Goal: Task Accomplishment & Management: Complete application form

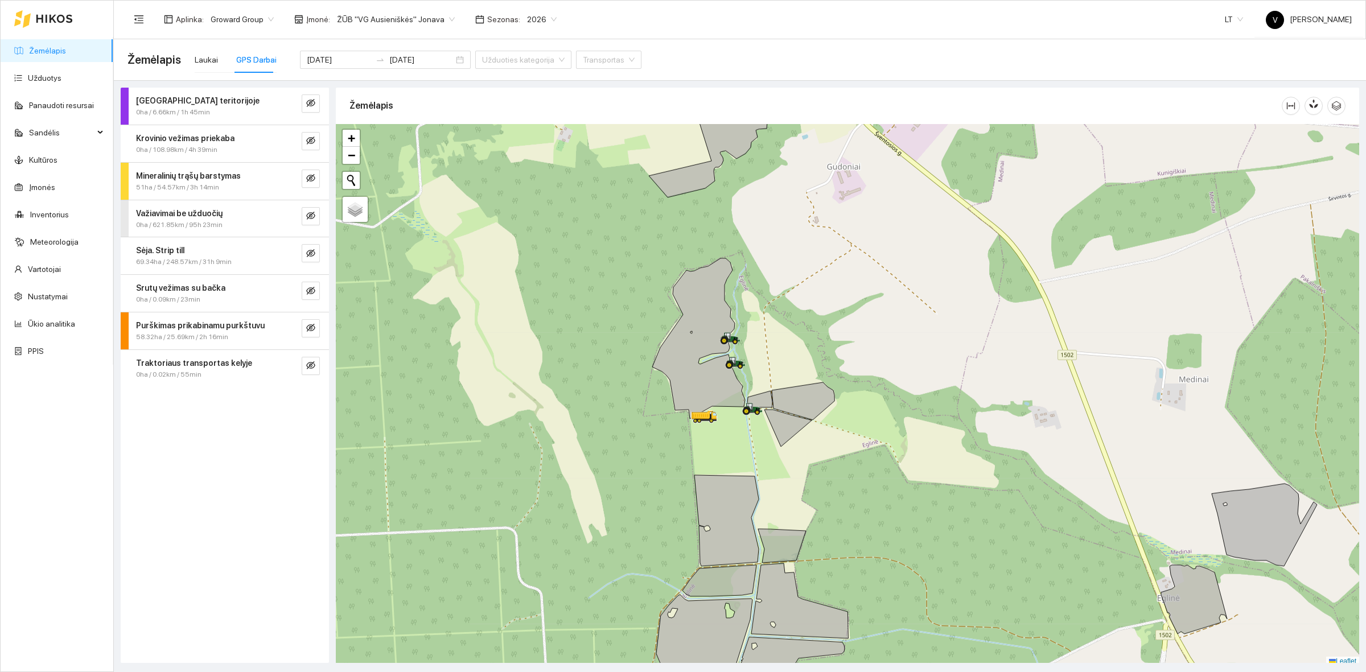
click at [808, 348] on div at bounding box center [848, 395] width 1024 height 543
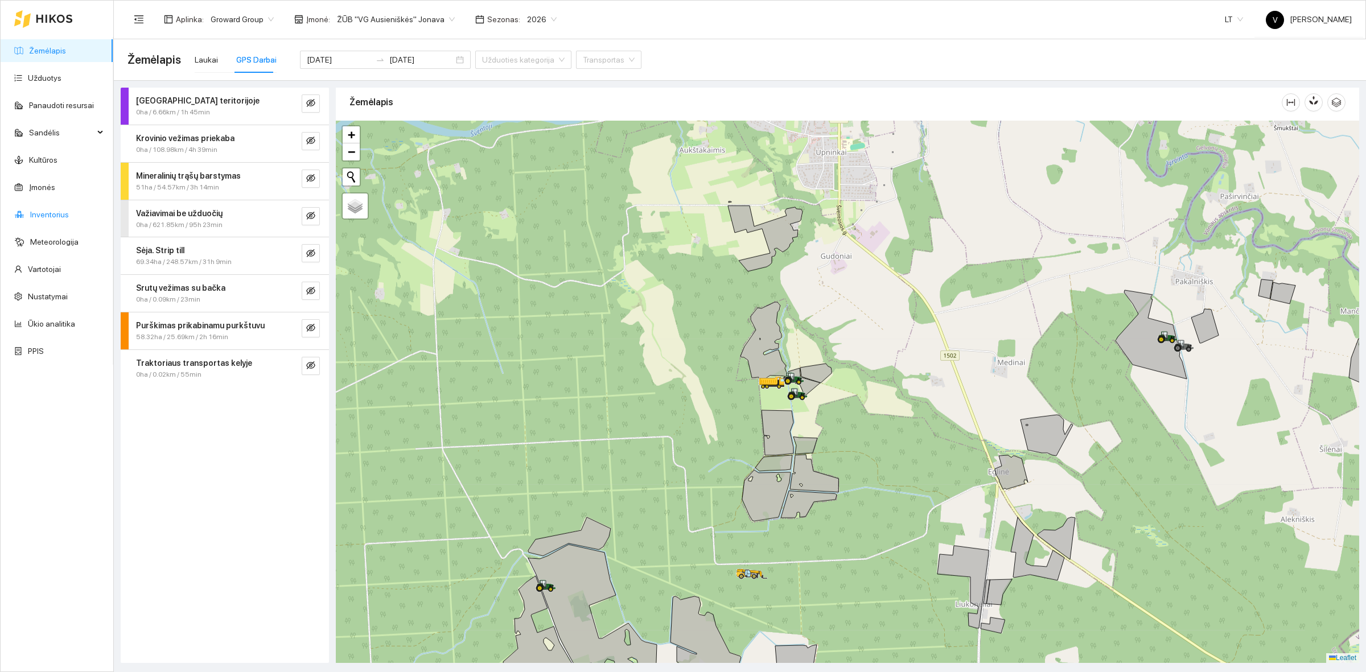
click at [52, 217] on link "Inventorius" at bounding box center [49, 214] width 39 height 9
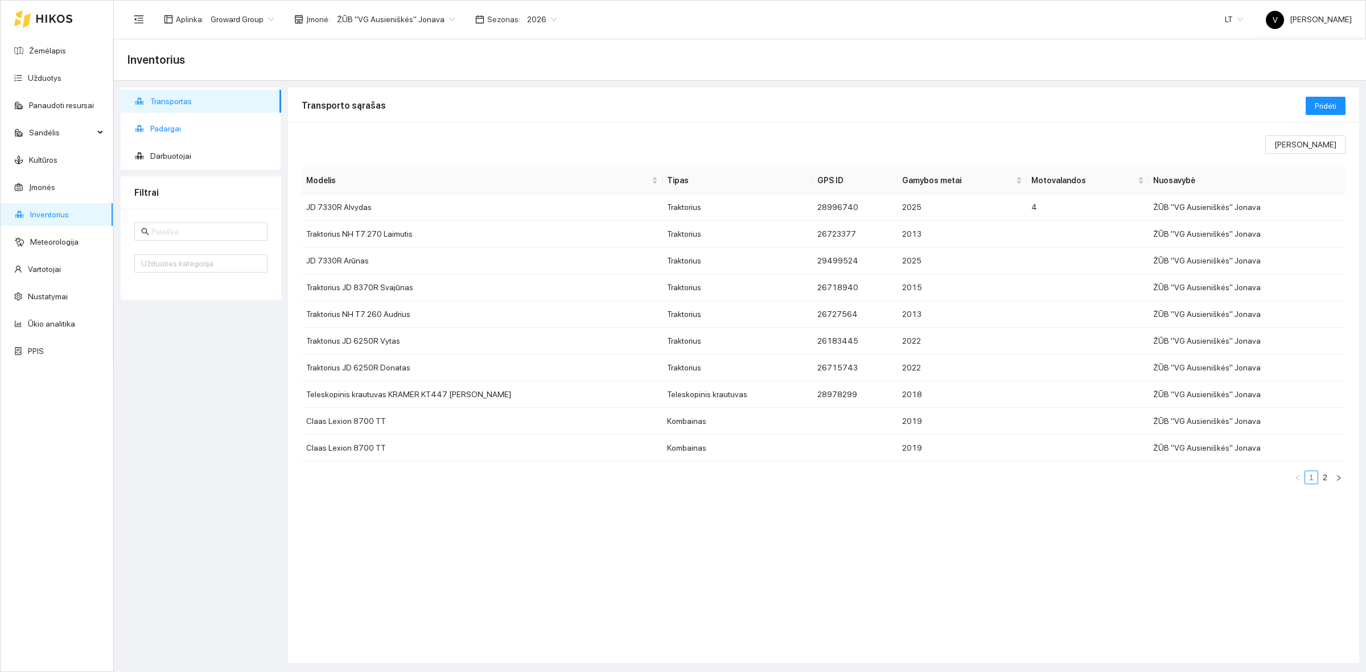
click at [183, 127] on span "Padargai" at bounding box center [211, 128] width 122 height 23
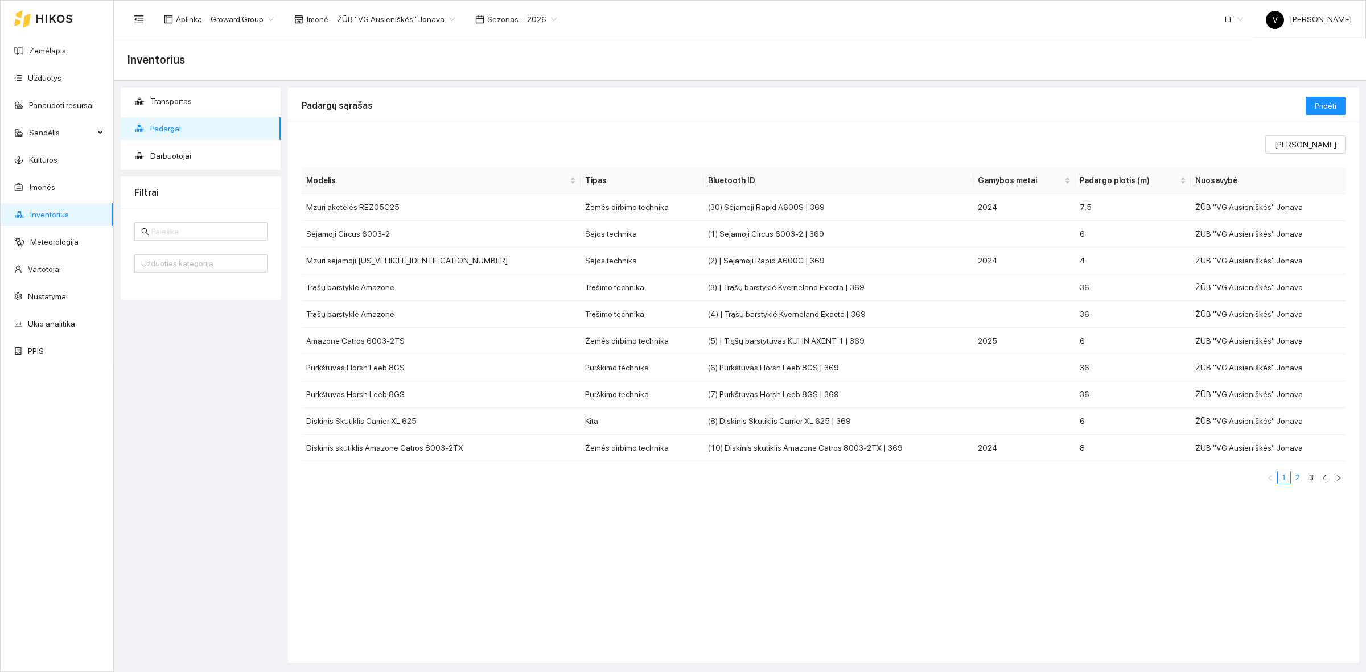
click at [1302, 479] on link "2" at bounding box center [1298, 477] width 13 height 13
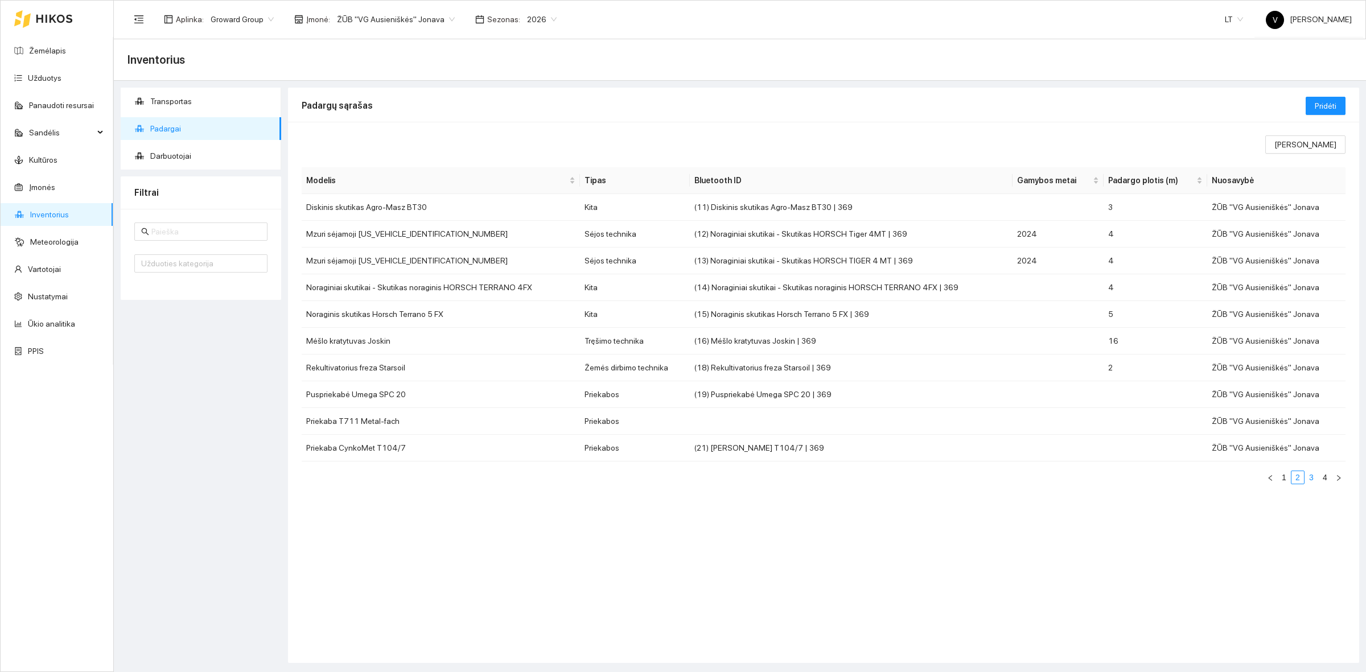
click at [1313, 476] on link "3" at bounding box center [1311, 477] width 13 height 13
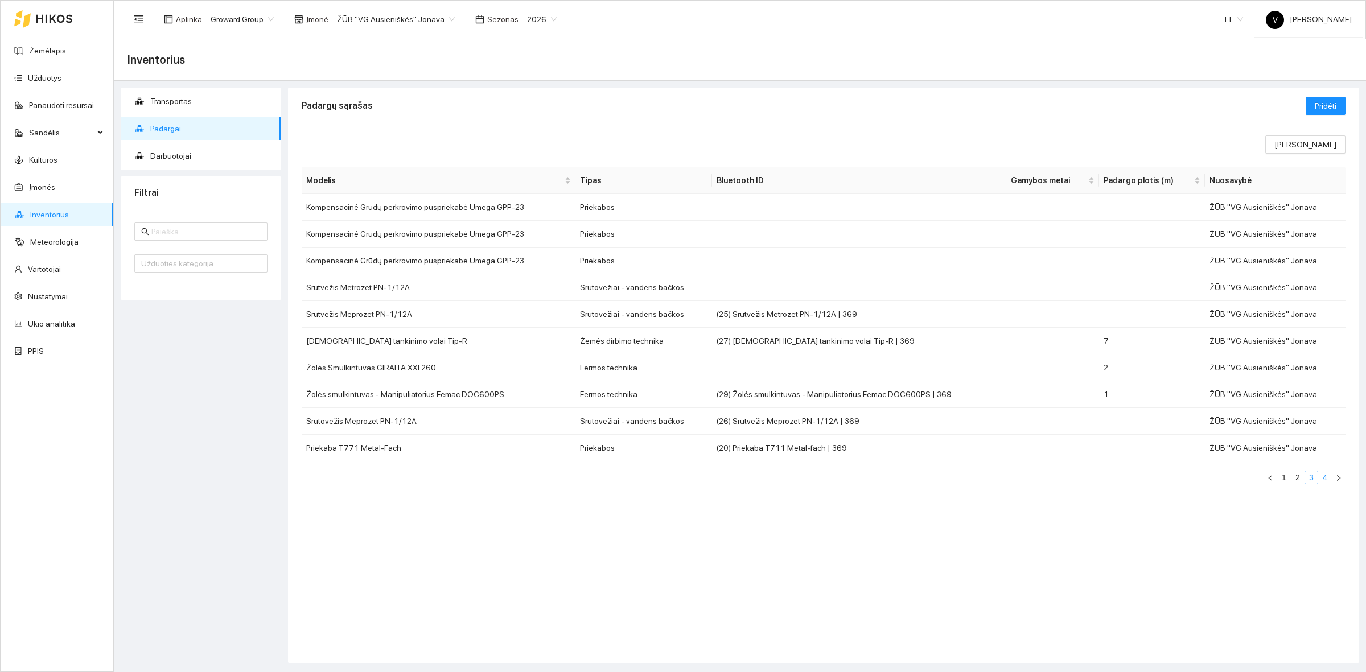
click at [1328, 479] on link "4" at bounding box center [1325, 477] width 13 height 13
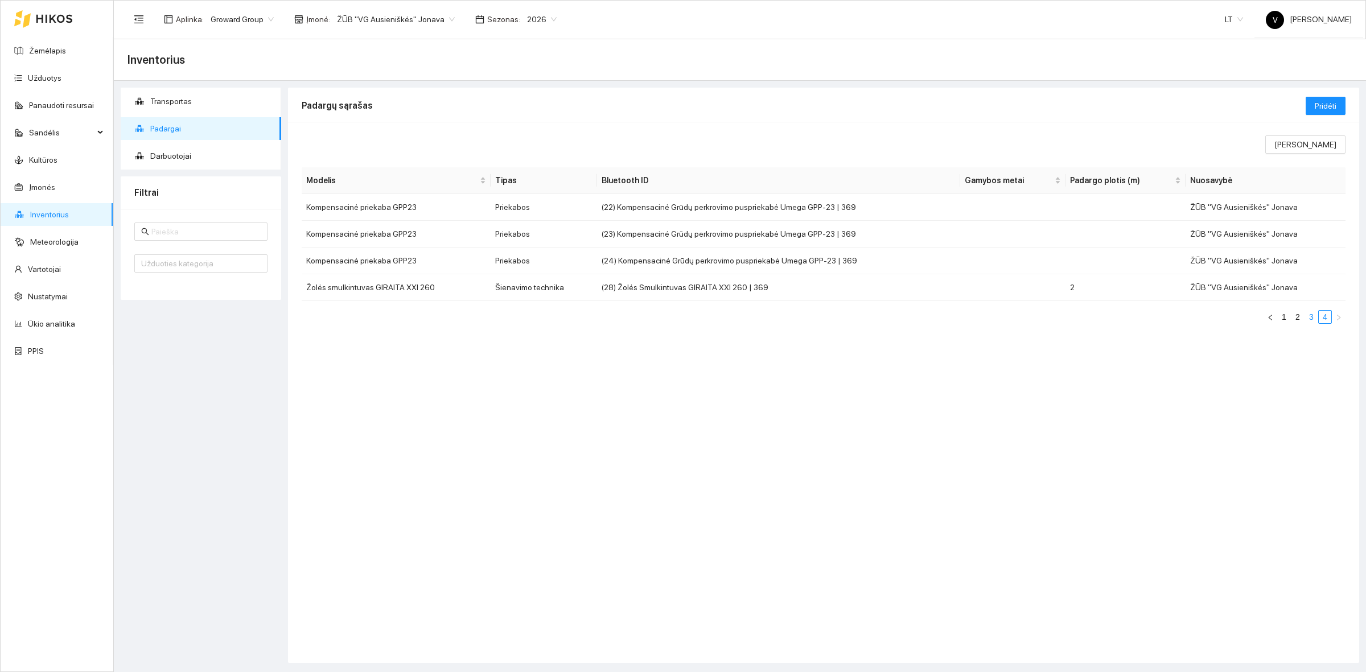
click at [1305, 316] on link "3" at bounding box center [1311, 317] width 13 height 13
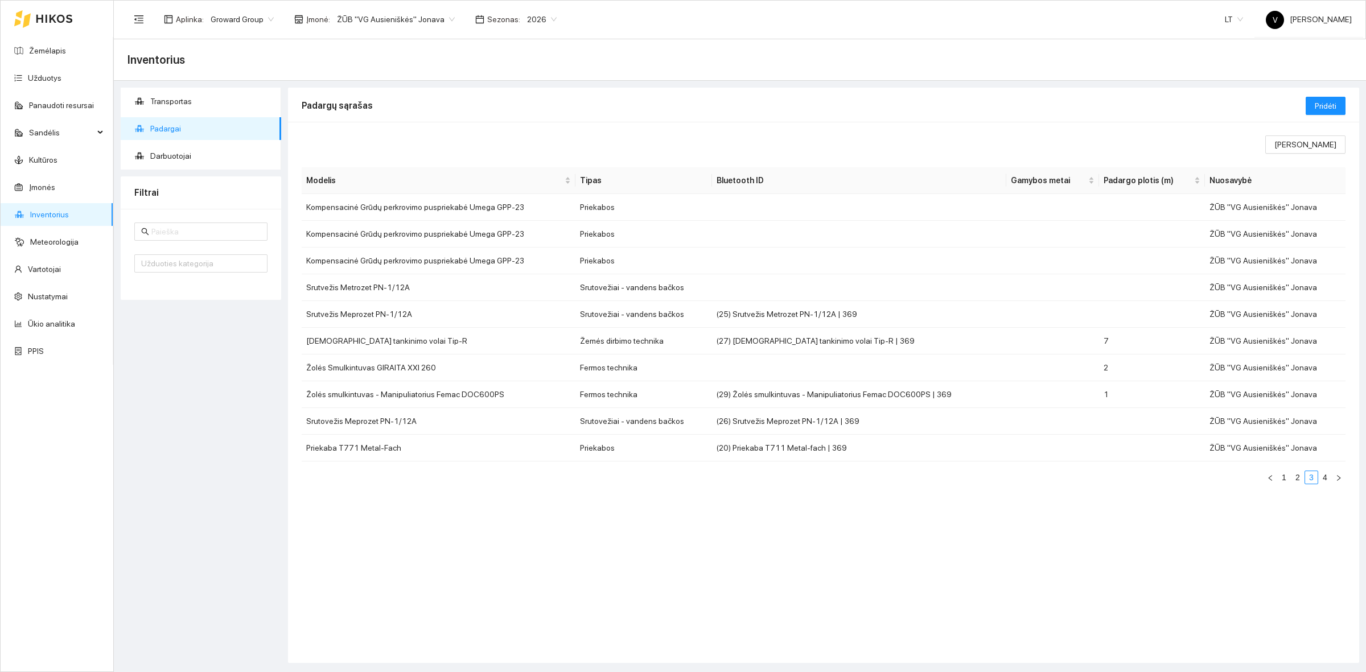
click at [889, 556] on div "Rodomi stulpeliai Modelis Tipas Bluetooth ID Gamybos metai Padargo plotis (m) N…" at bounding box center [823, 392] width 1071 height 541
click at [1284, 481] on link "1" at bounding box center [1284, 477] width 13 height 13
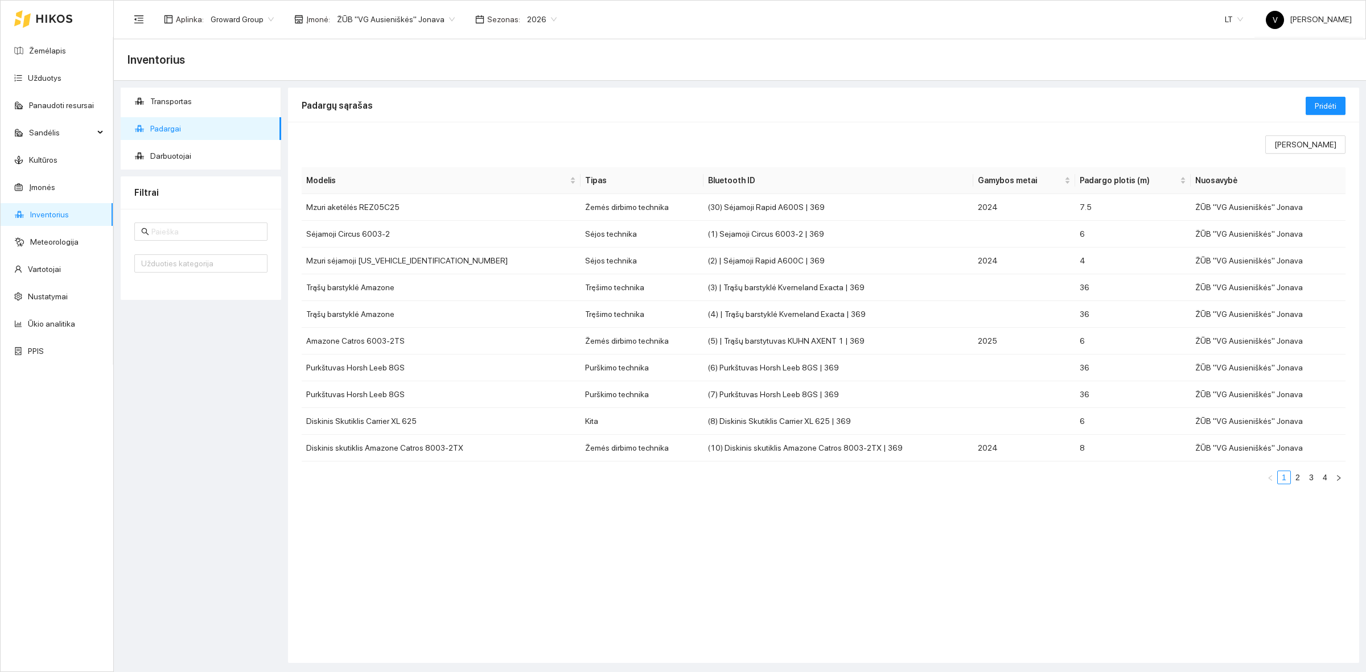
click at [52, 210] on link "Inventorius" at bounding box center [49, 214] width 39 height 9
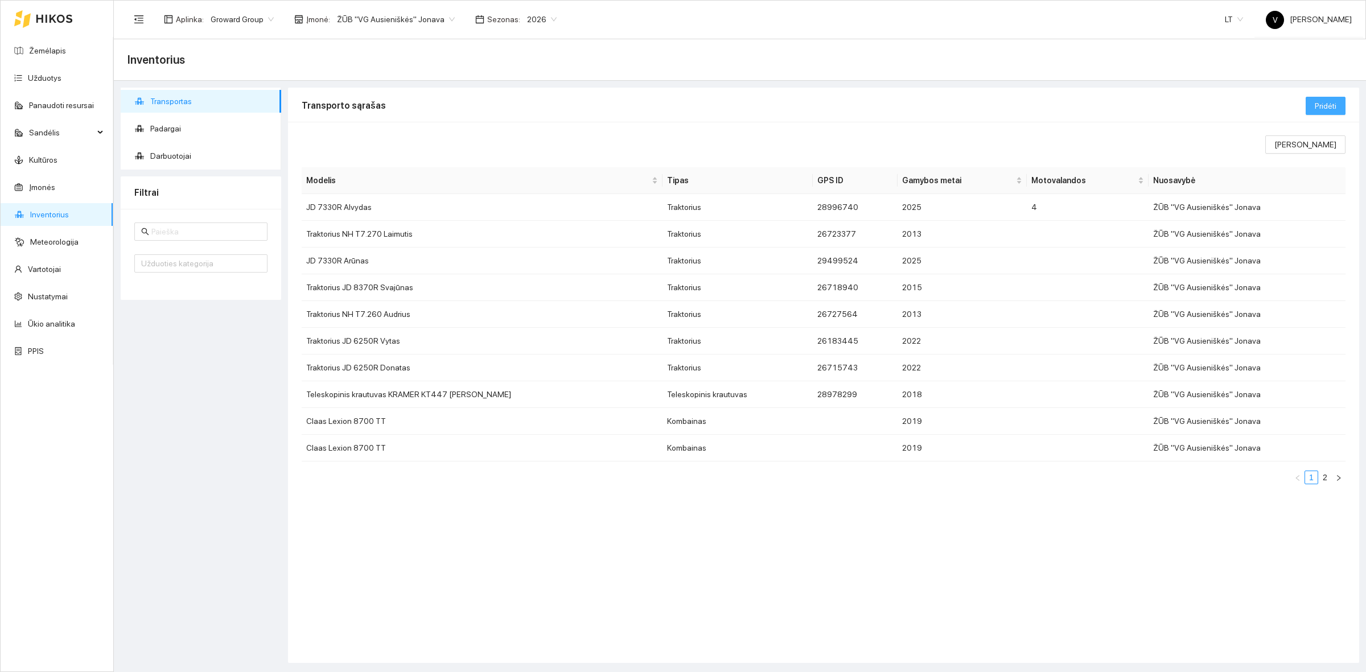
click at [1325, 107] on span "Pridėti" at bounding box center [1326, 106] width 22 height 13
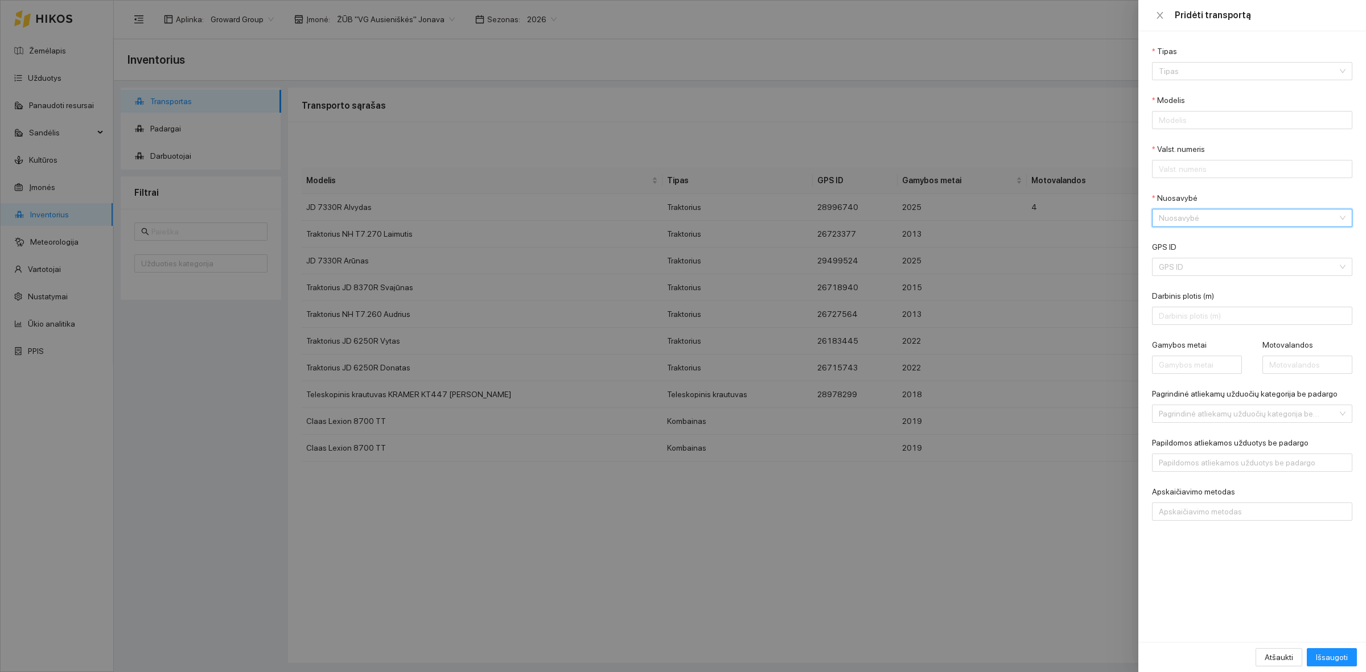
click at [1196, 216] on input "Nuosavybė" at bounding box center [1248, 217] width 179 height 17
drag, startPoint x: 1193, startPoint y: 113, endPoint x: 1194, endPoint y: 106, distance: 7.0
click at [1193, 113] on input "Modelis" at bounding box center [1252, 120] width 200 height 18
click at [1201, 73] on input "Tipas" at bounding box center [1248, 71] width 179 height 17
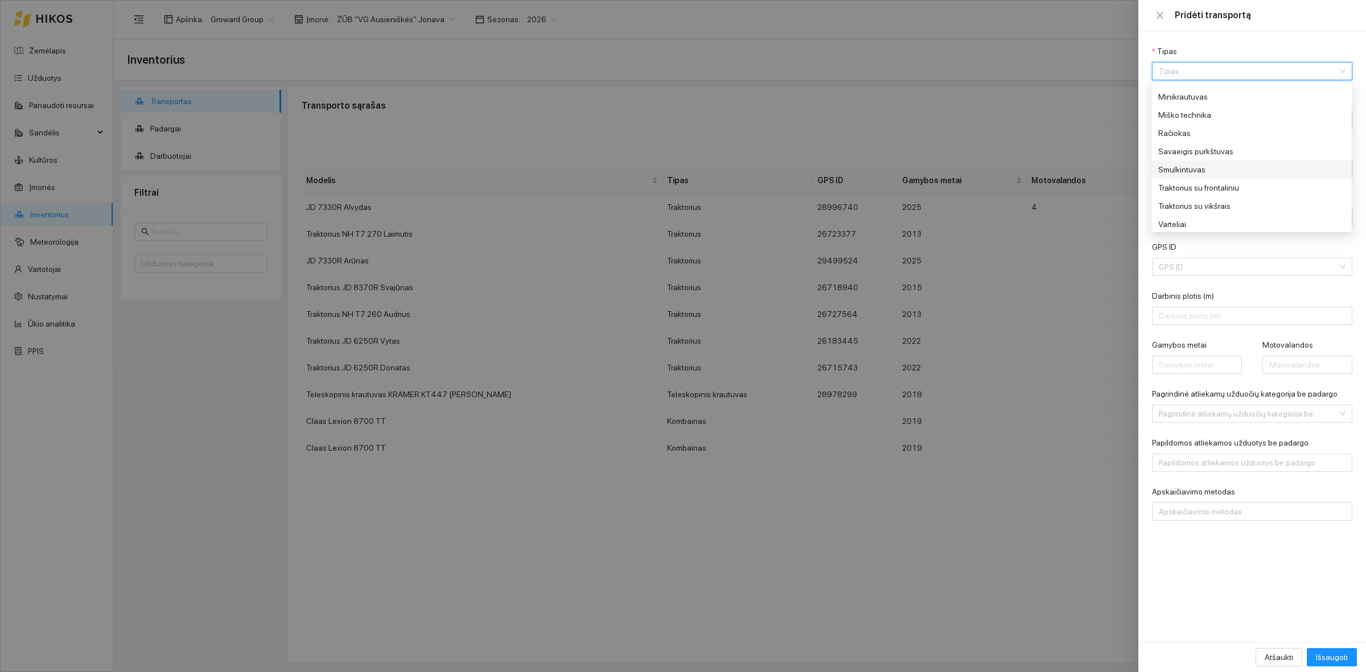
scroll to position [163, 0]
click at [1117, 116] on div at bounding box center [683, 336] width 1366 height 672
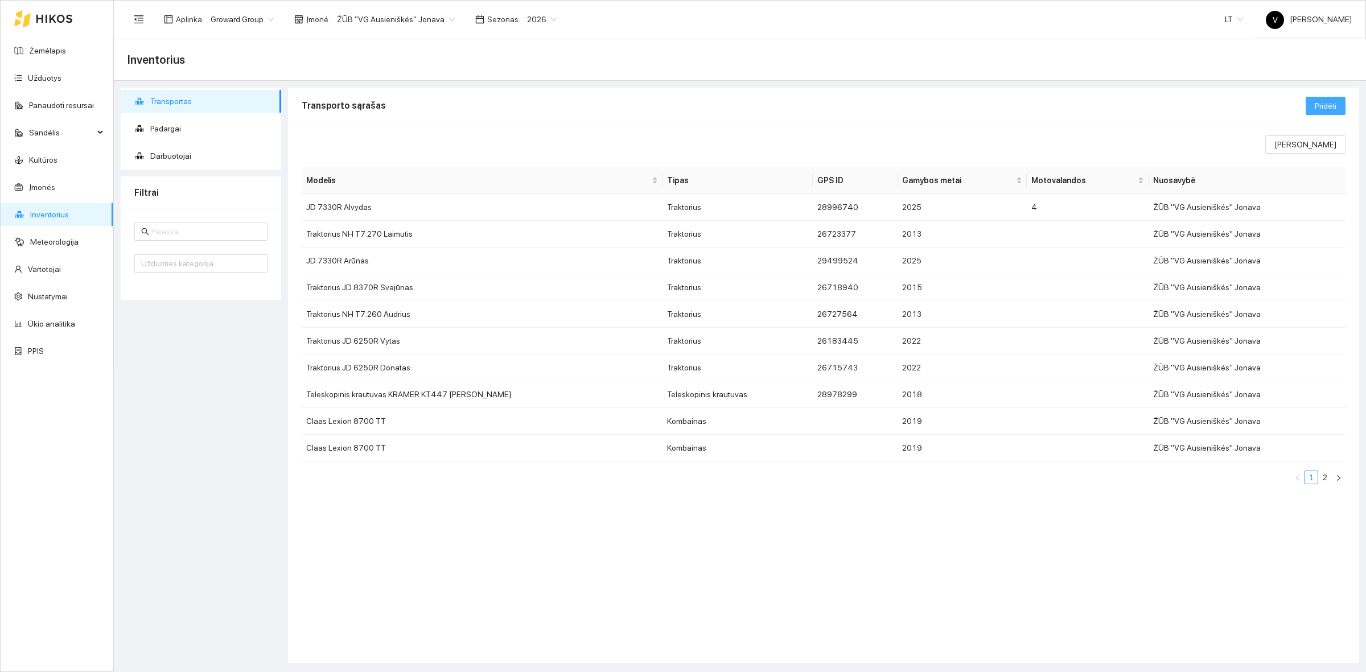
click at [1329, 101] on span "Pridėti" at bounding box center [1326, 106] width 22 height 13
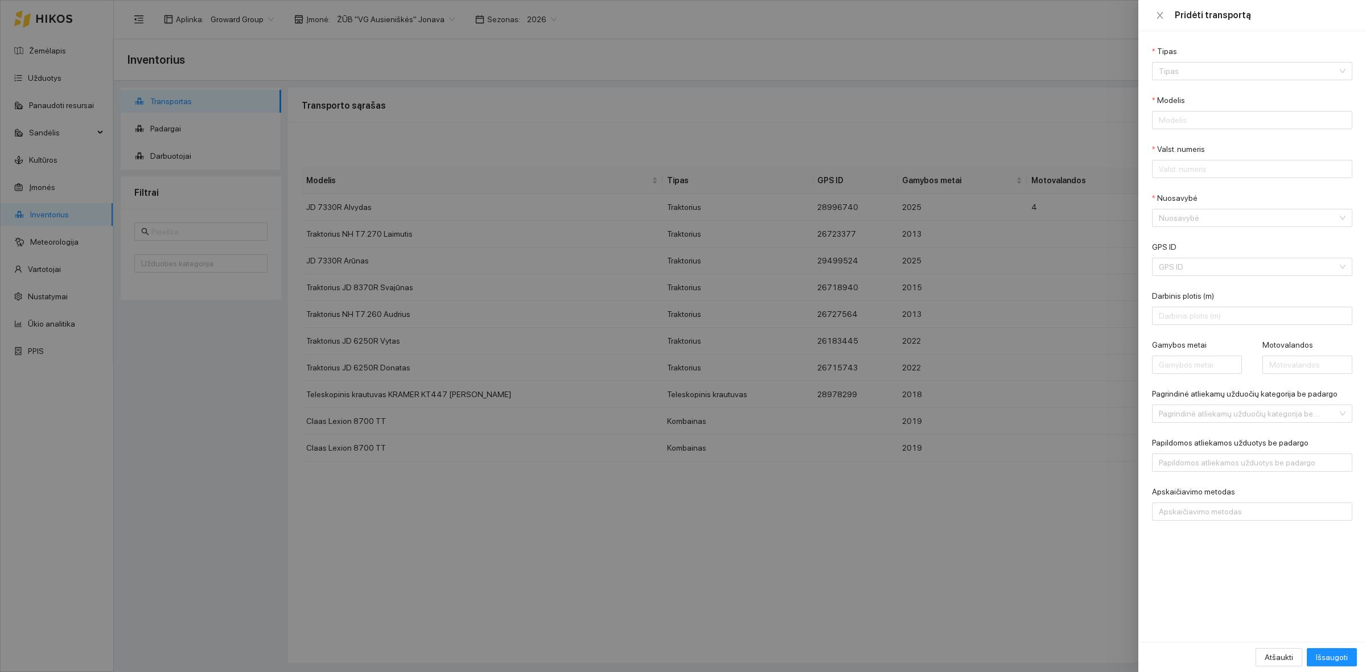
click at [877, 117] on div at bounding box center [683, 336] width 1366 height 672
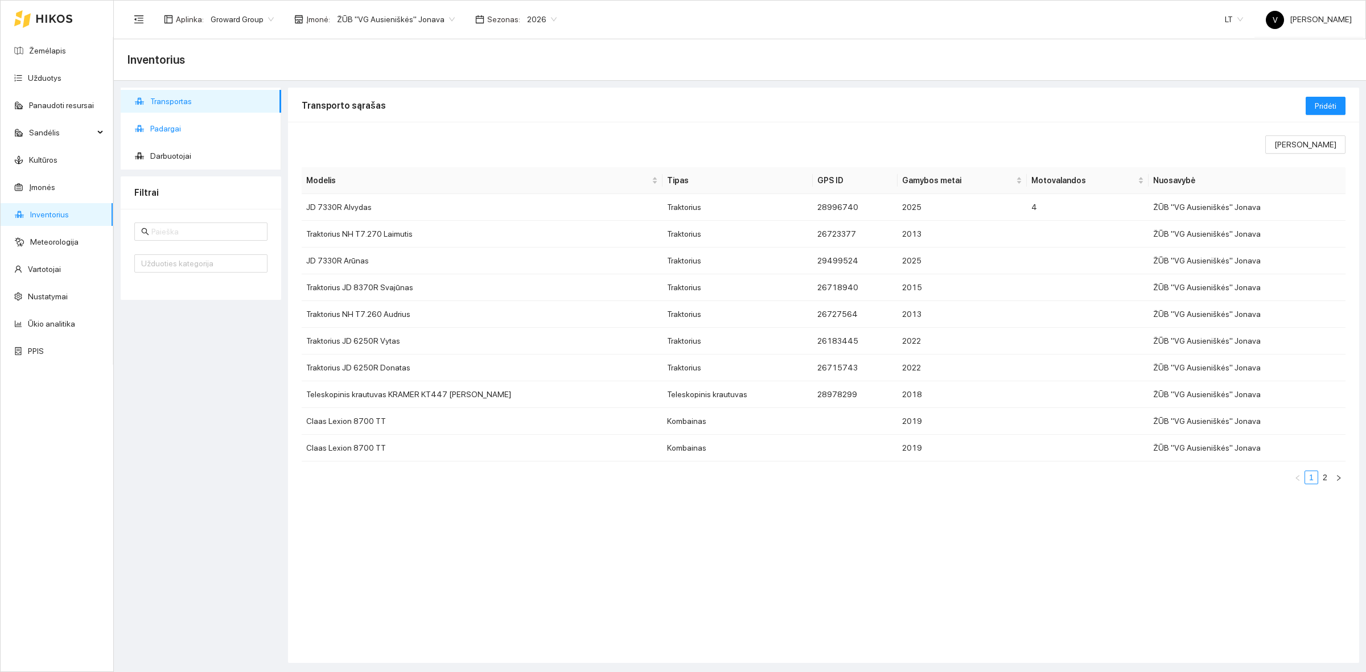
click at [180, 132] on span "Padargai" at bounding box center [211, 128] width 122 height 23
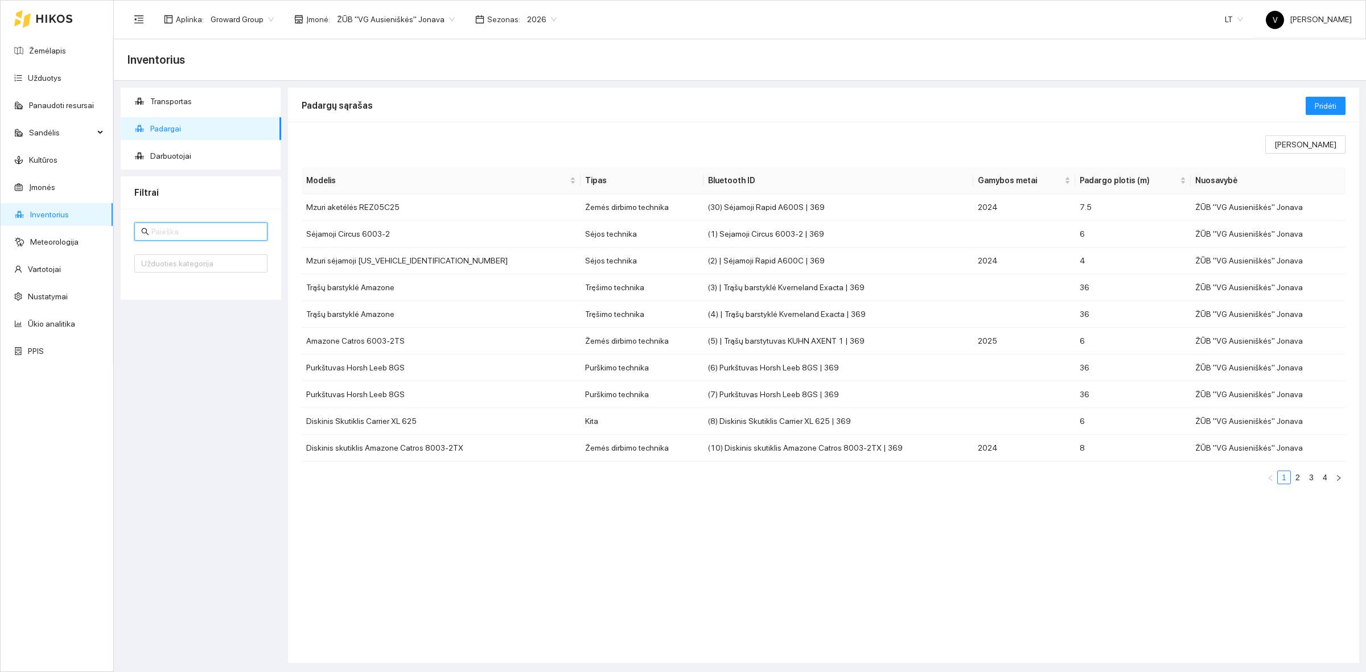
drag, startPoint x: 169, startPoint y: 231, endPoint x: 198, endPoint y: 232, distance: 29.6
click at [169, 231] on input "text" at bounding box center [205, 231] width 109 height 13
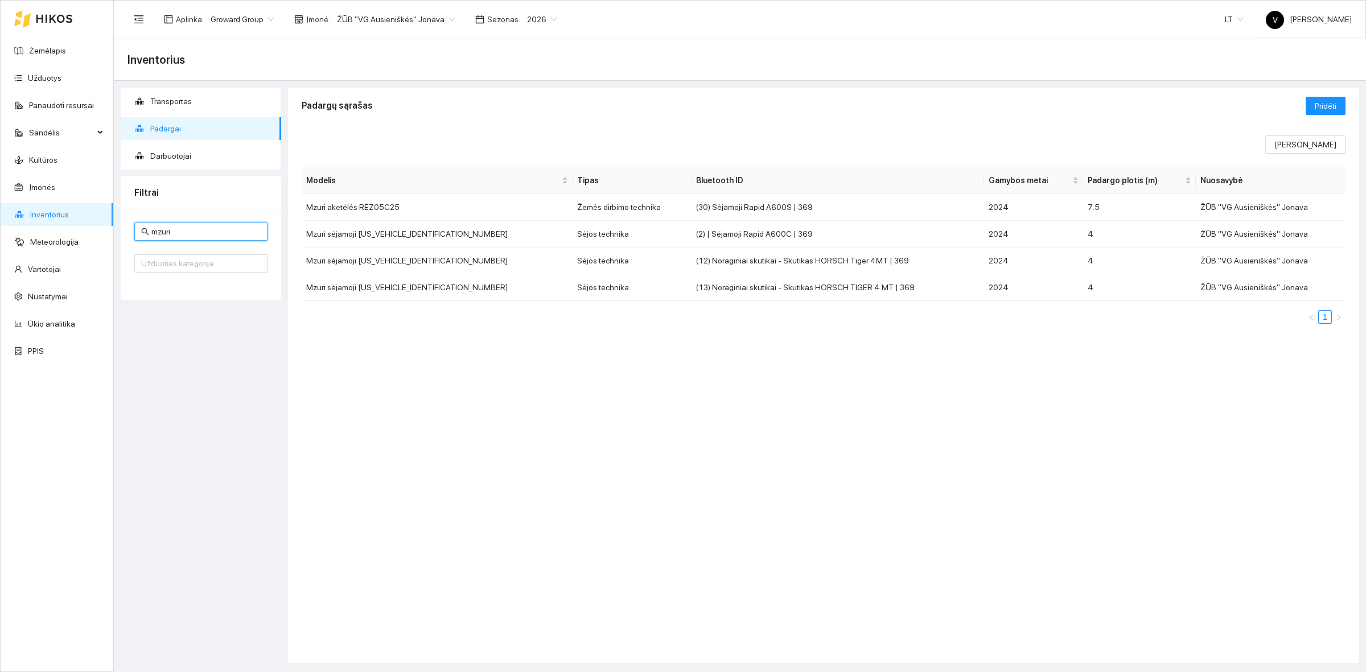
type input "mzuri"
click at [794, 496] on div "Rodomi stulpeliai Modelis Tipas Bluetooth ID Gamybos metai Padargo plotis (m) N…" at bounding box center [823, 392] width 1071 height 541
click at [47, 75] on link "Užduotys" at bounding box center [45, 77] width 34 height 9
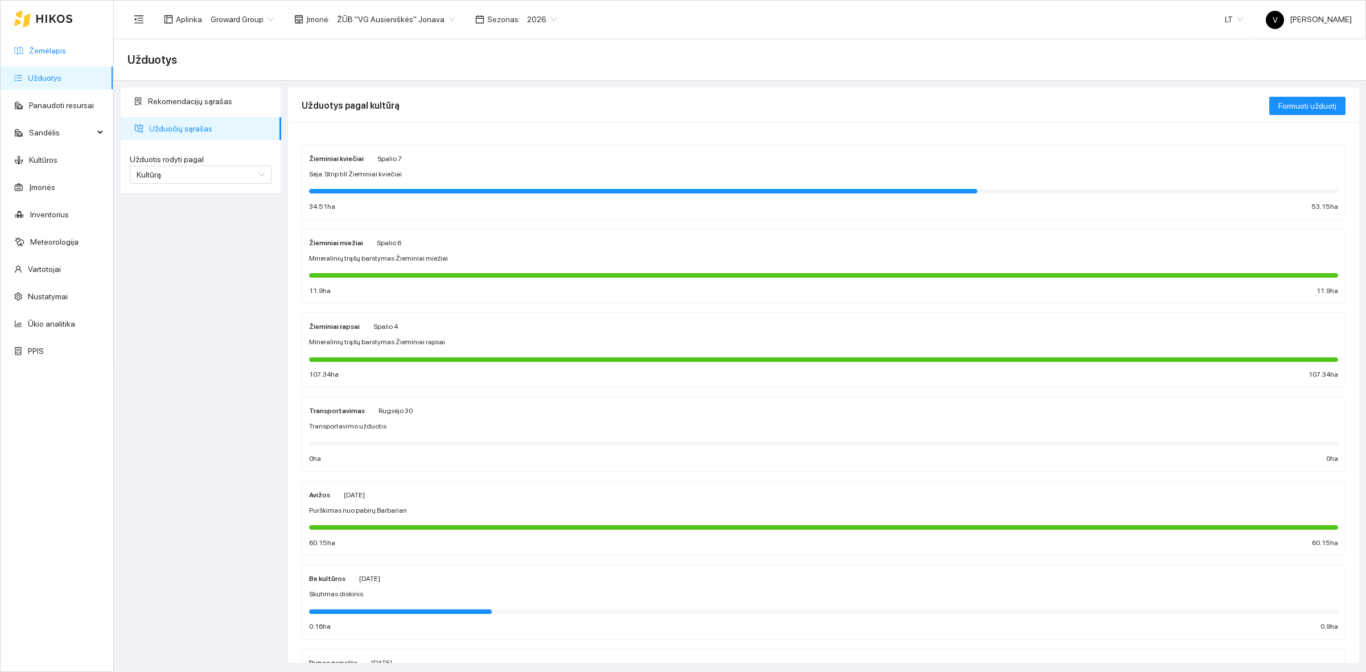
click at [47, 55] on link "Žemėlapis" at bounding box center [47, 50] width 37 height 9
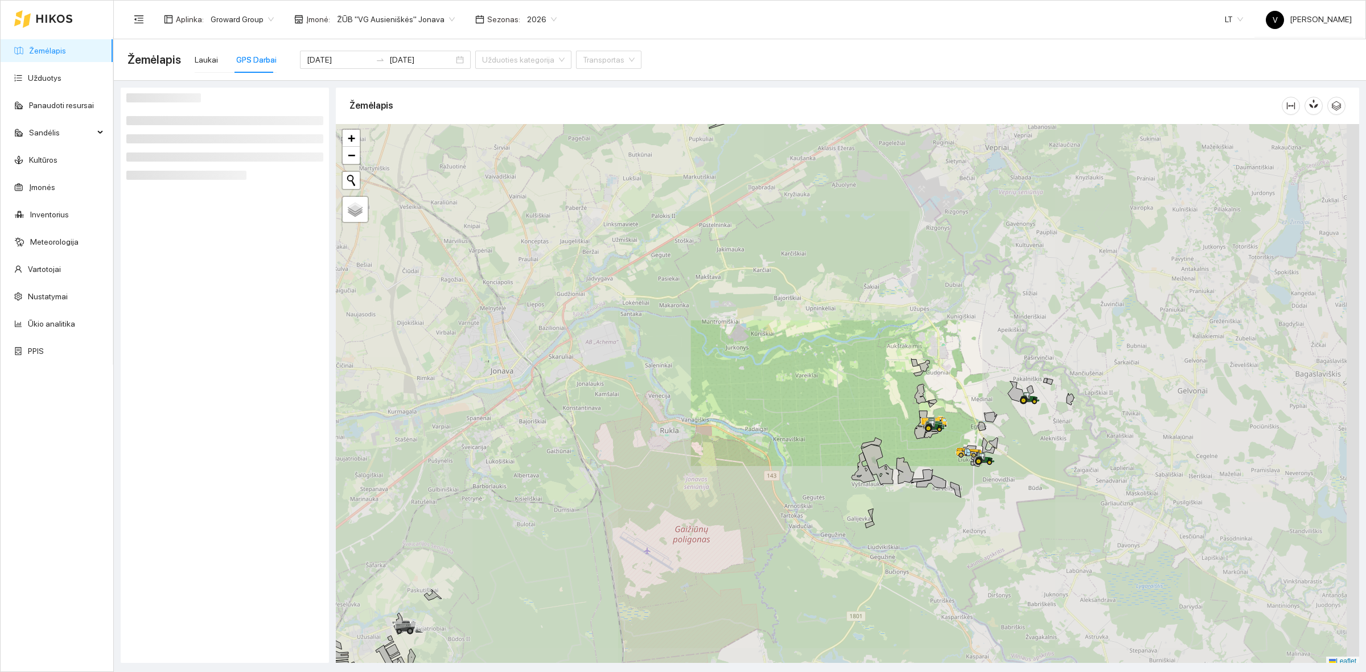
scroll to position [3, 0]
drag, startPoint x: 1014, startPoint y: 487, endPoint x: 972, endPoint y: 461, distance: 49.1
click at [972, 467] on div at bounding box center [848, 392] width 1024 height 543
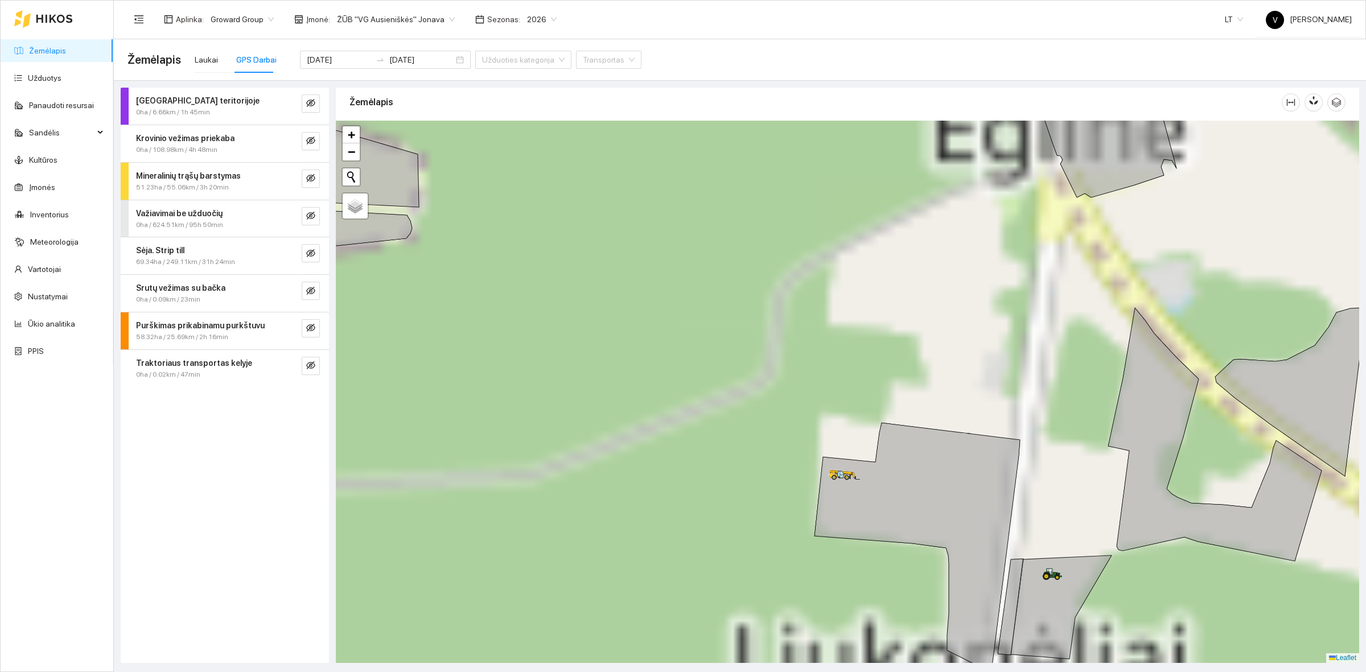
drag, startPoint x: 940, startPoint y: 414, endPoint x: 897, endPoint y: 388, distance: 50.1
click at [909, 393] on div at bounding box center [848, 392] width 1024 height 543
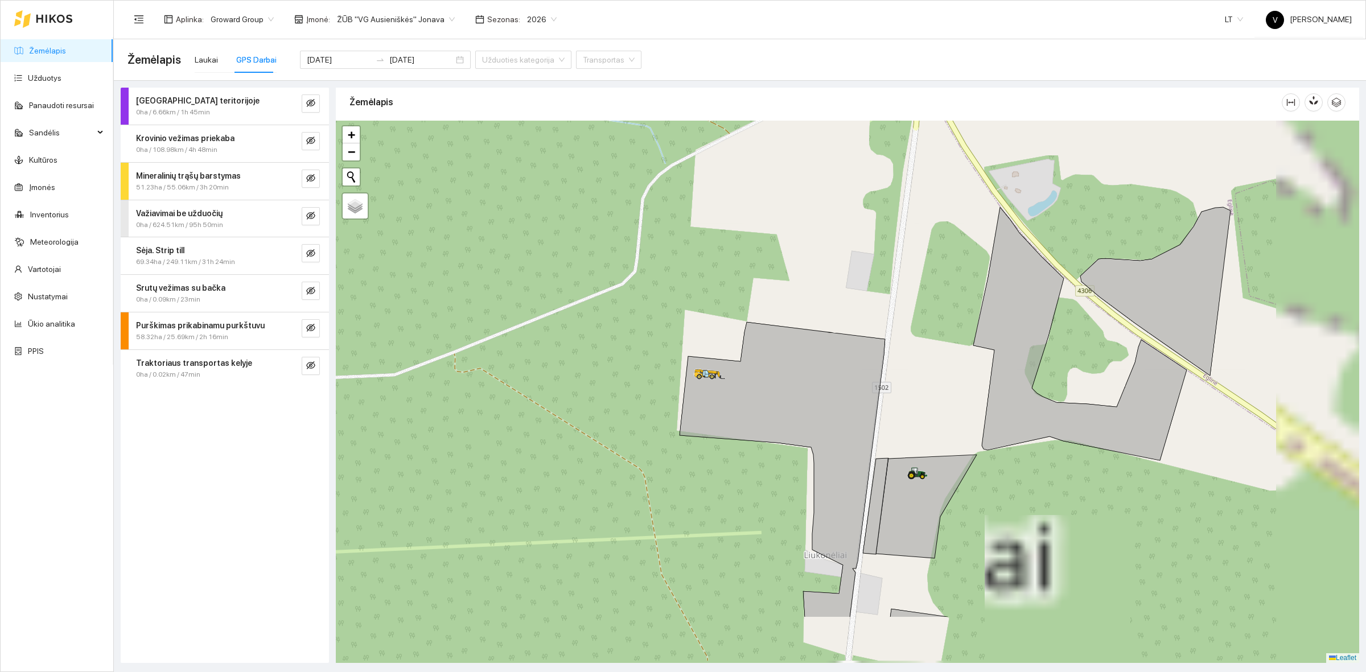
drag, startPoint x: 998, startPoint y: 408, endPoint x: 758, endPoint y: 229, distance: 299.3
click at [739, 224] on div at bounding box center [848, 392] width 1024 height 543
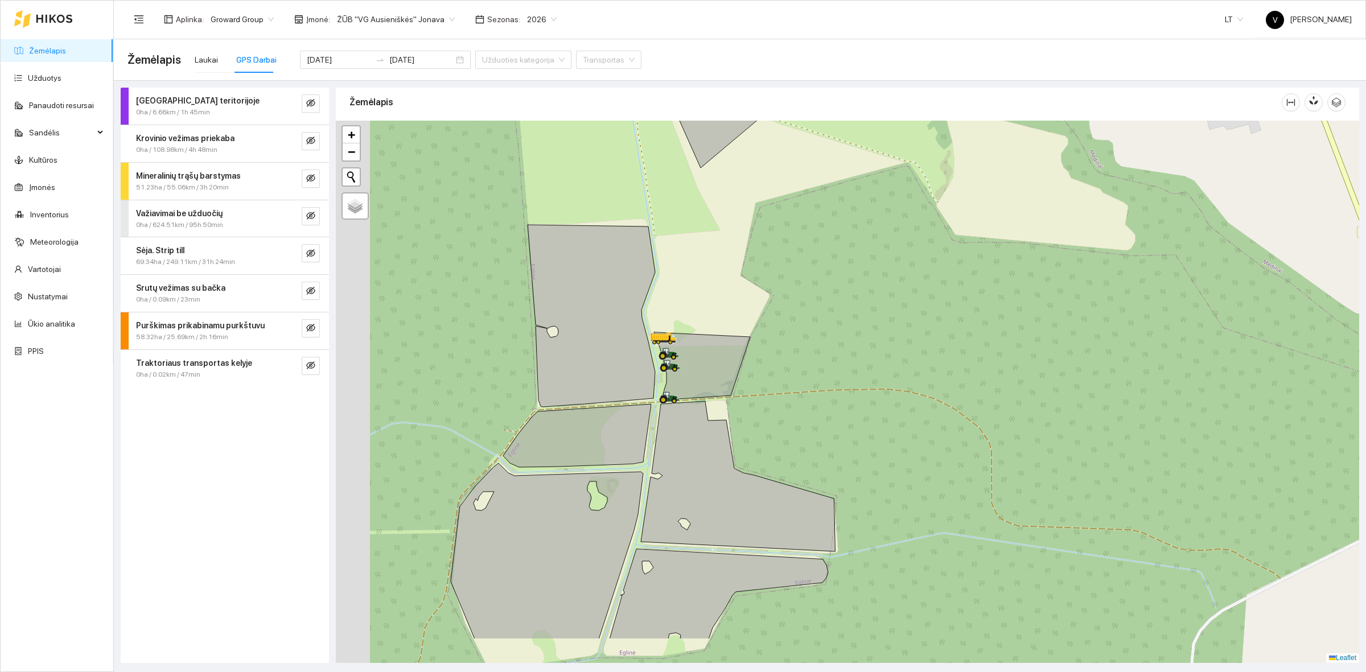
drag, startPoint x: 661, startPoint y: 383, endPoint x: 687, endPoint y: 334, distance: 56.0
click at [687, 334] on icon at bounding box center [702, 366] width 96 height 68
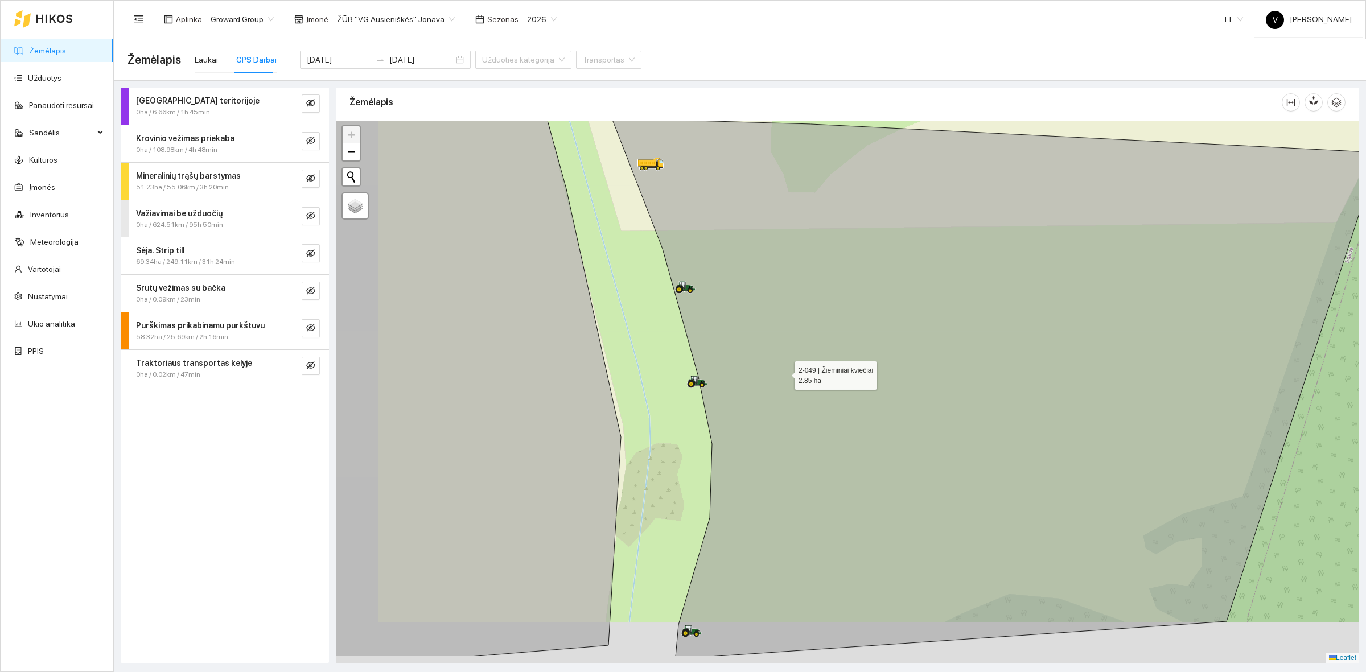
drag, startPoint x: 763, startPoint y: 416, endPoint x: 778, endPoint y: 354, distance: 64.5
click at [781, 356] on icon at bounding box center [995, 387] width 767 height 539
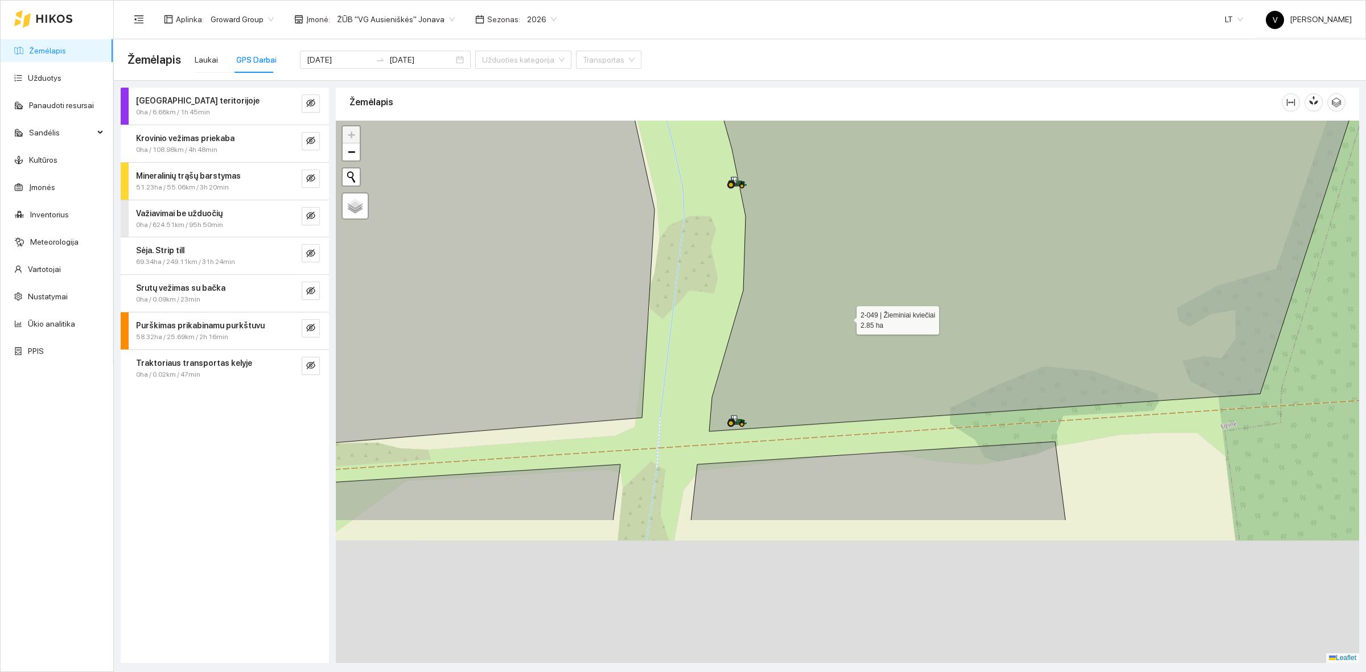
drag, startPoint x: 815, startPoint y: 518, endPoint x: 747, endPoint y: 396, distance: 139.4
click at [845, 321] on icon at bounding box center [1029, 161] width 767 height 541
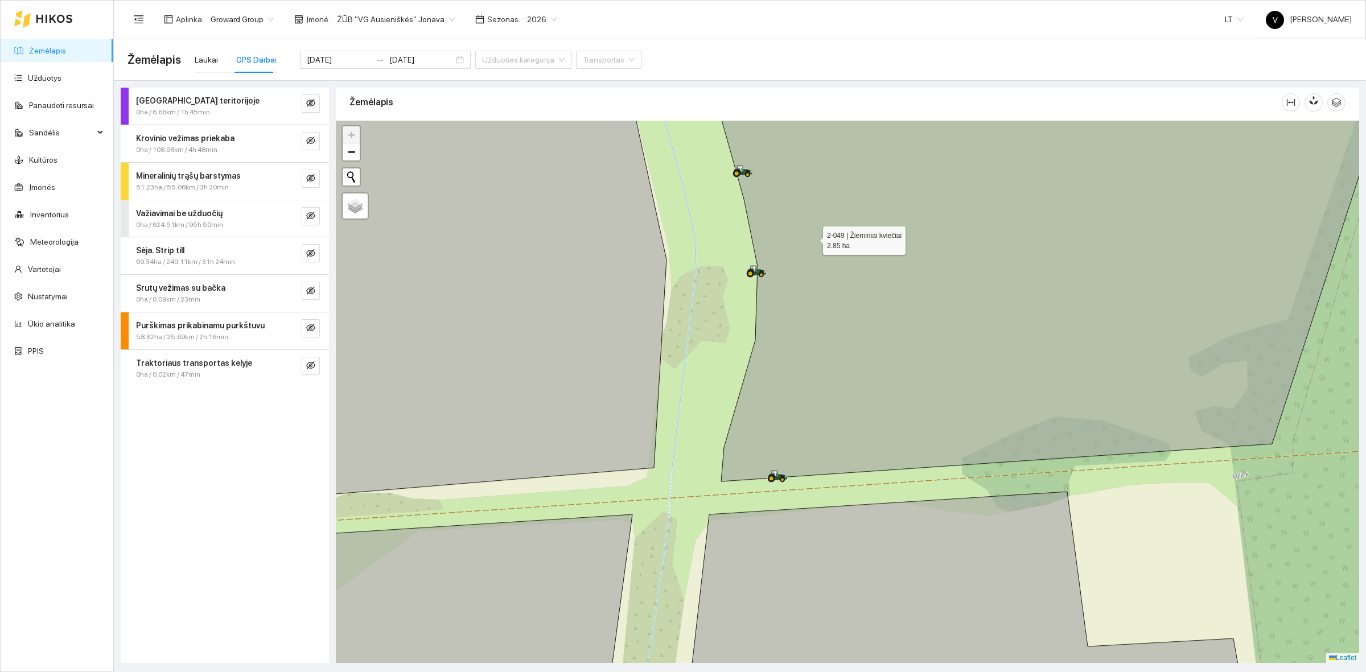
drag, startPoint x: 794, startPoint y: 169, endPoint x: 788, endPoint y: 282, distance: 113.4
click at [815, 309] on icon at bounding box center [1050, 298] width 658 height 365
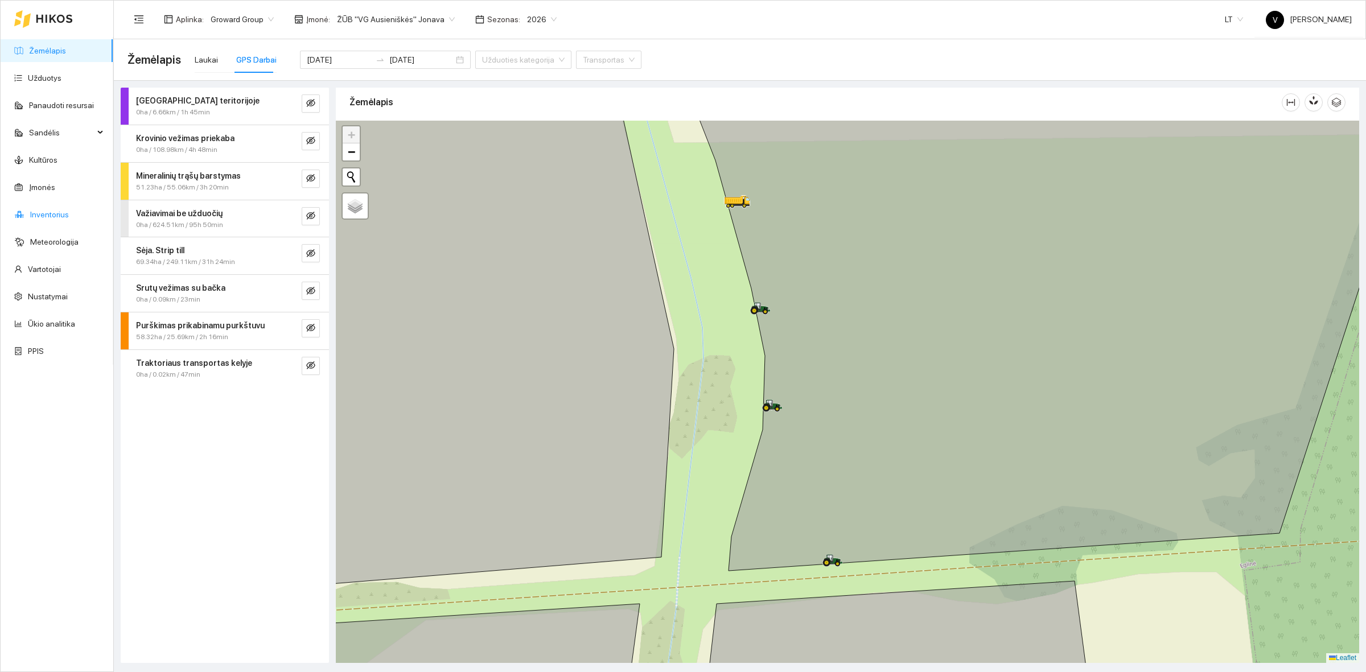
click at [56, 212] on link "Inventorius" at bounding box center [49, 214] width 39 height 9
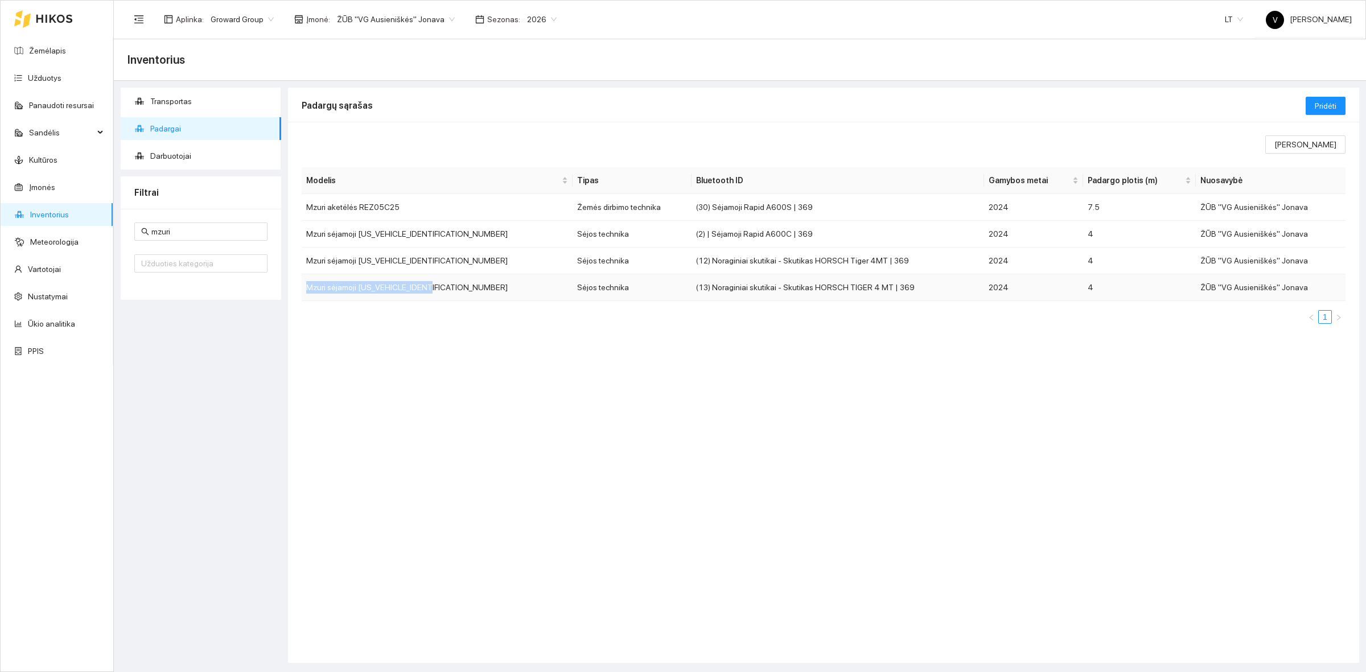
drag, startPoint x: 445, startPoint y: 288, endPoint x: 302, endPoint y: 287, distance: 142.9
click at [302, 287] on td "Mzuri sėjamoji [US_VEHICLE_IDENTIFICATION_NUMBER]" at bounding box center [437, 287] width 271 height 27
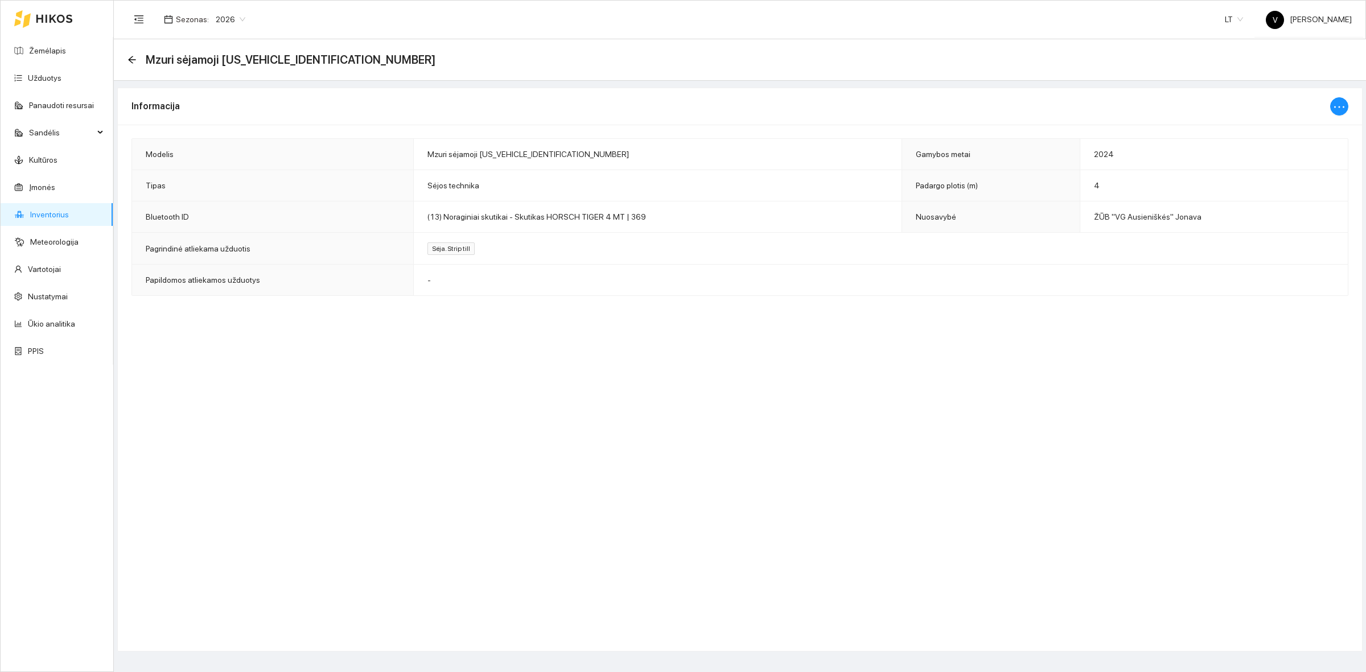
click at [588, 152] on td "Mzuri sėjamoji [US_VEHICLE_IDENTIFICATION_NUMBER]" at bounding box center [657, 154] width 488 height 31
drag, startPoint x: 579, startPoint y: 157, endPoint x: 409, endPoint y: 154, distance: 170.2
click at [409, 154] on tr "Modelis Mzuri sėjamoji [US_VEHICLE_IDENTIFICATION_NUMBER] Gamybos metai 2024" at bounding box center [740, 154] width 1216 height 31
copy tr "Mzuri sėjamoji [US_VEHICLE_IDENTIFICATION_NUMBER]"
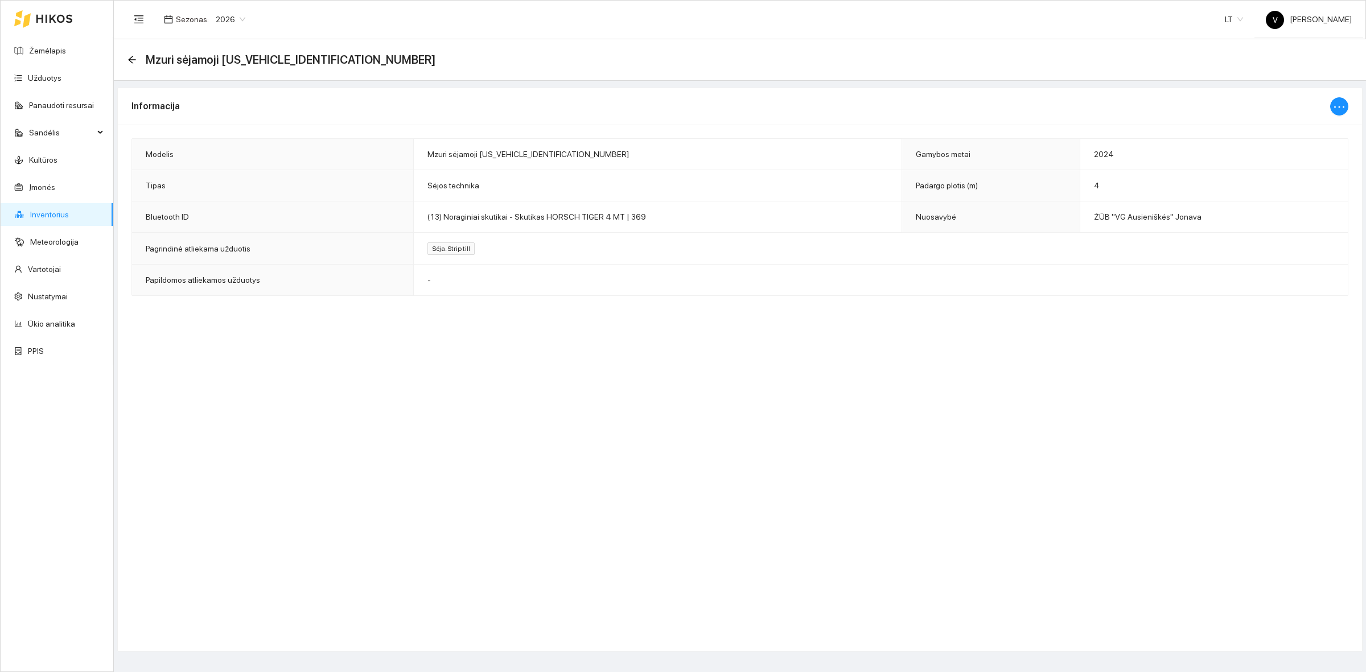
click at [538, 423] on div "Informacija Modelis Mzuri sėjamoji [US_VEHICLE_IDENTIFICATION_NUMBER] Gamybos m…" at bounding box center [740, 370] width 1246 height 564
click at [299, 426] on div "Informacija Modelis Mzuri sėjamoji [US_VEHICLE_IDENTIFICATION_NUMBER] Gamybos m…" at bounding box center [740, 370] width 1246 height 564
click at [40, 73] on link "Užduotys" at bounding box center [45, 77] width 34 height 9
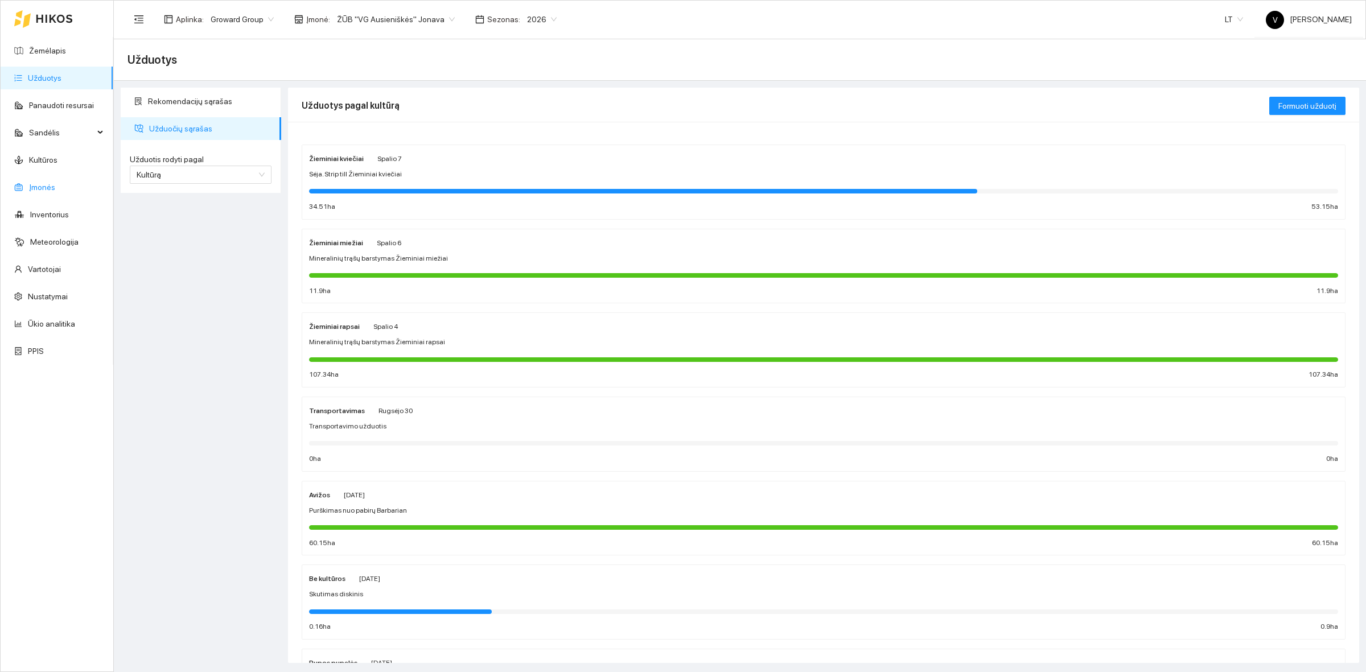
click at [50, 190] on link "Įmonės" at bounding box center [42, 187] width 26 height 9
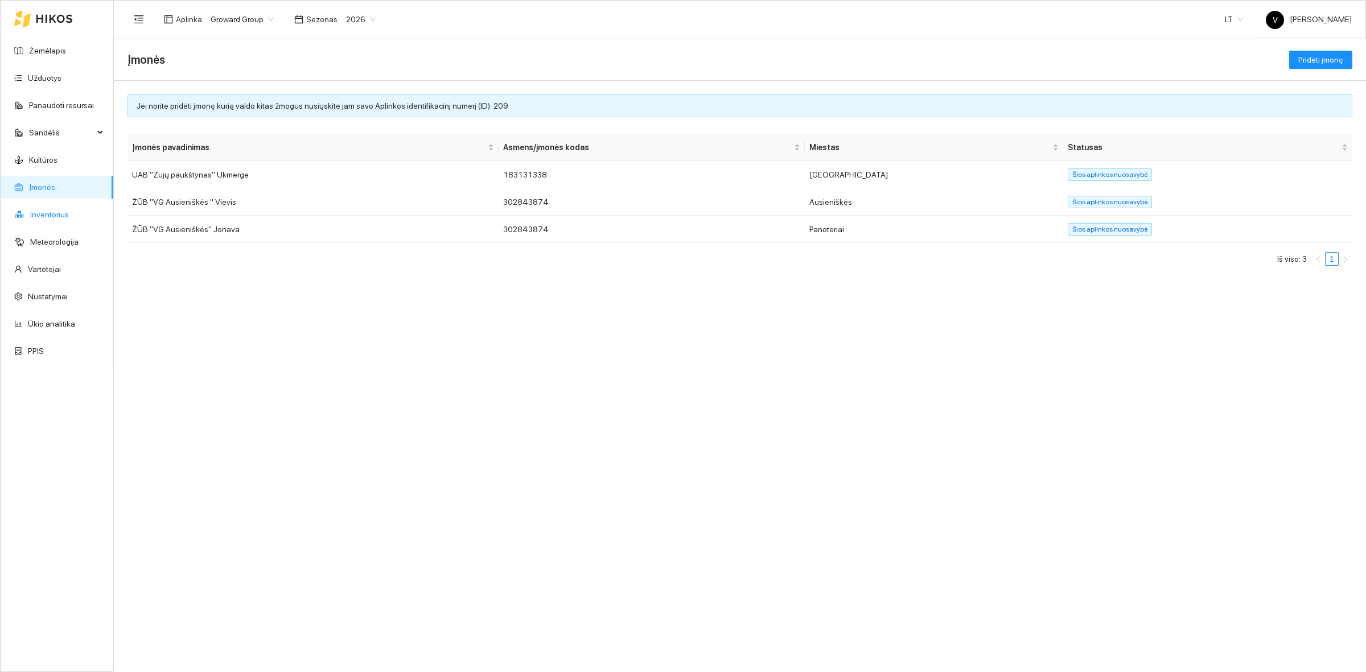
click at [50, 213] on link "Inventorius" at bounding box center [49, 214] width 39 height 9
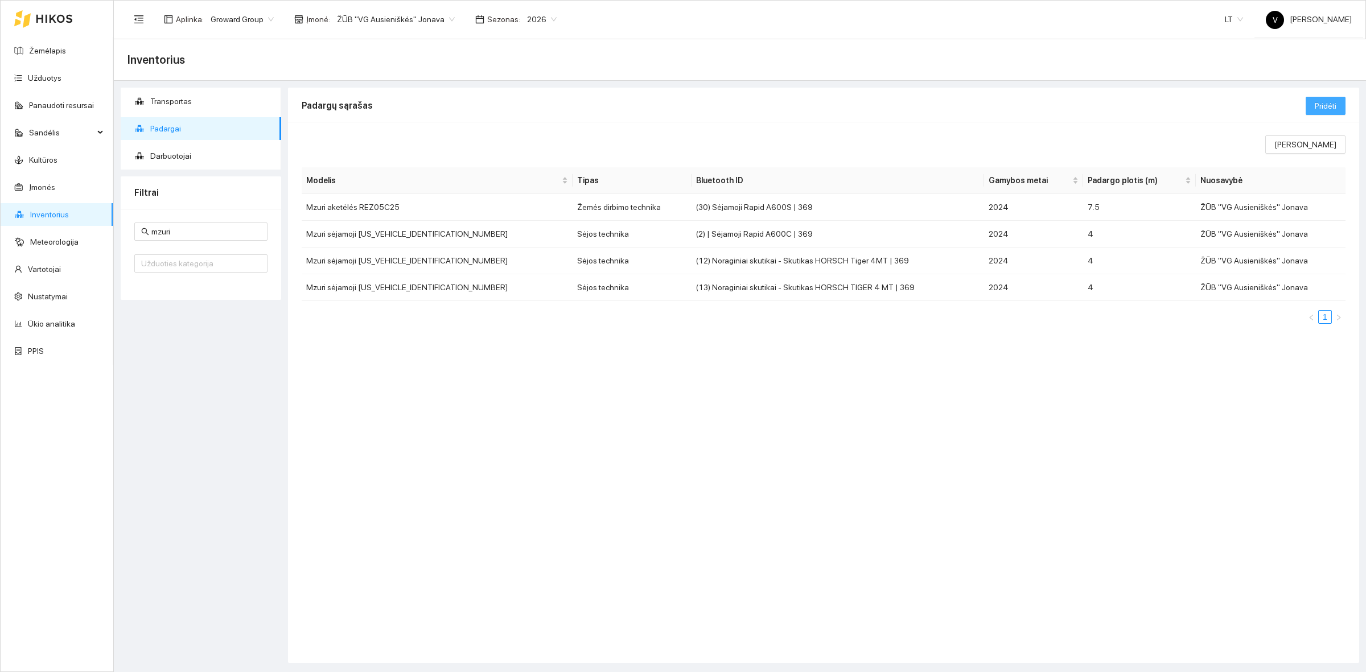
click at [1324, 105] on span "Pridėti" at bounding box center [1326, 106] width 22 height 13
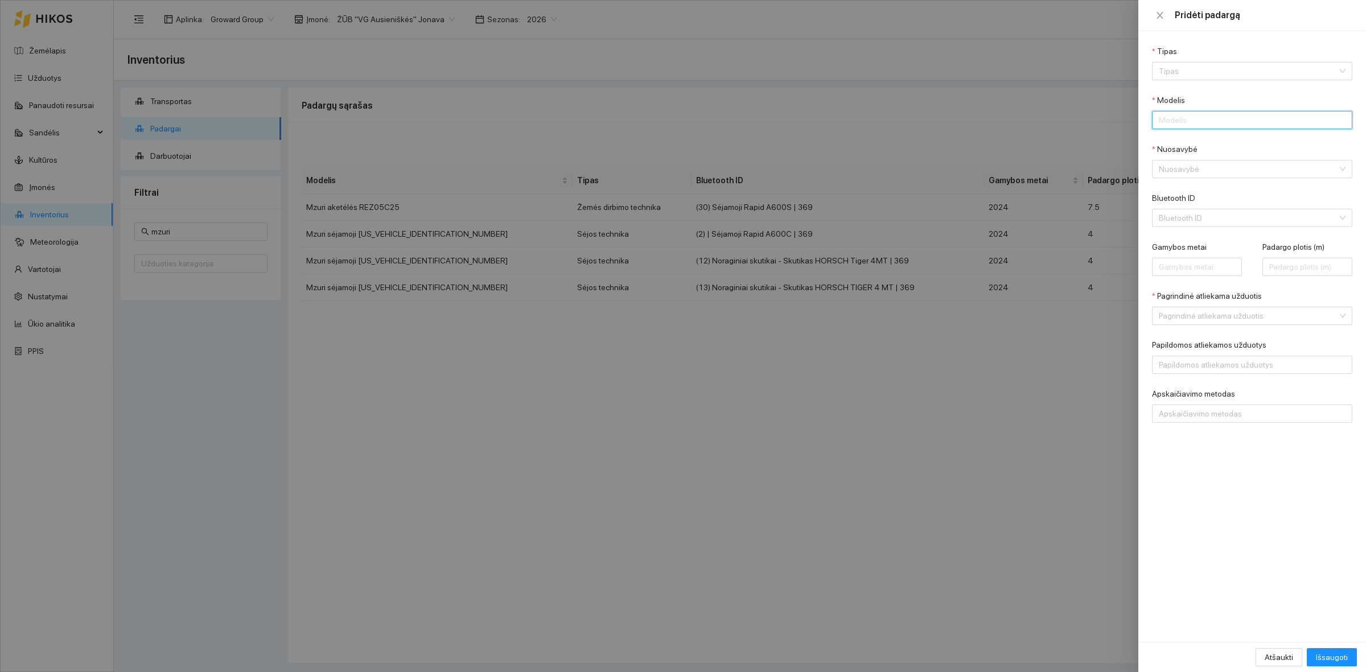
click at [1194, 120] on input "Modelis" at bounding box center [1252, 120] width 200 height 18
click at [1193, 169] on input "Nuosavybė" at bounding box center [1248, 169] width 179 height 17
click at [1197, 219] on input "Bluetooth ID" at bounding box center [1248, 217] width 179 height 17
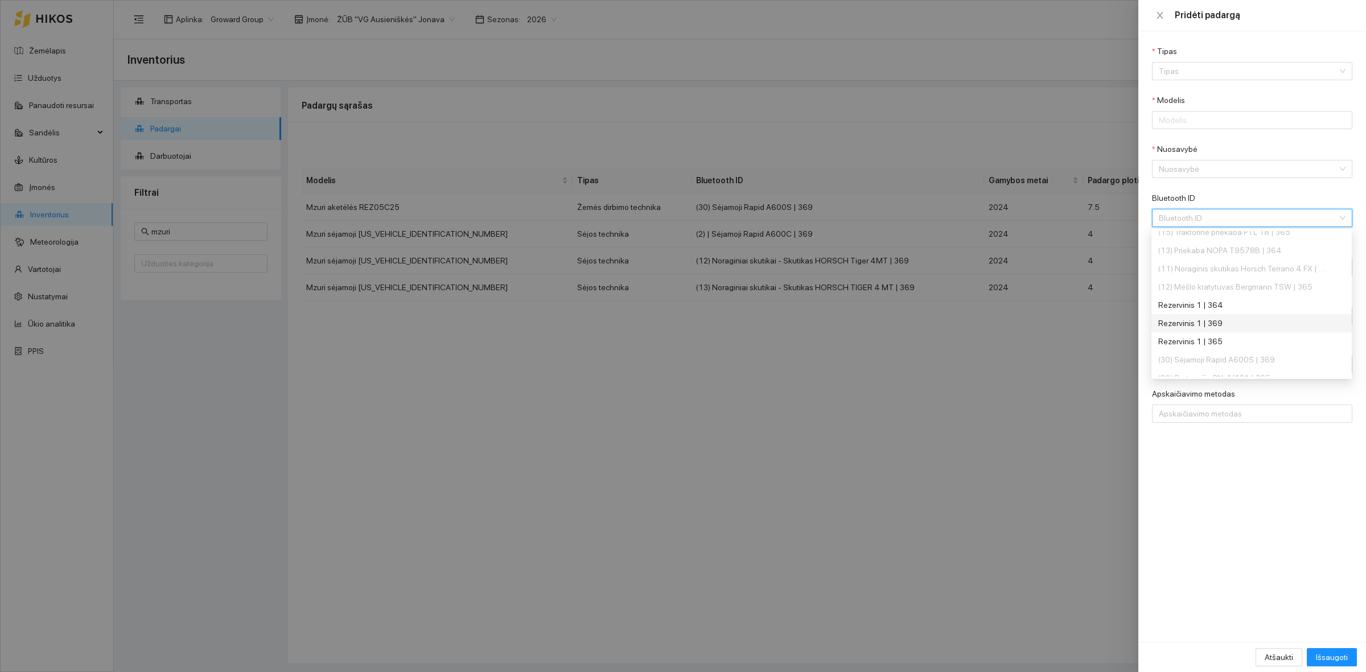
click at [1225, 323] on div "Rezervinis 1 | 369" at bounding box center [1244, 323] width 171 height 13
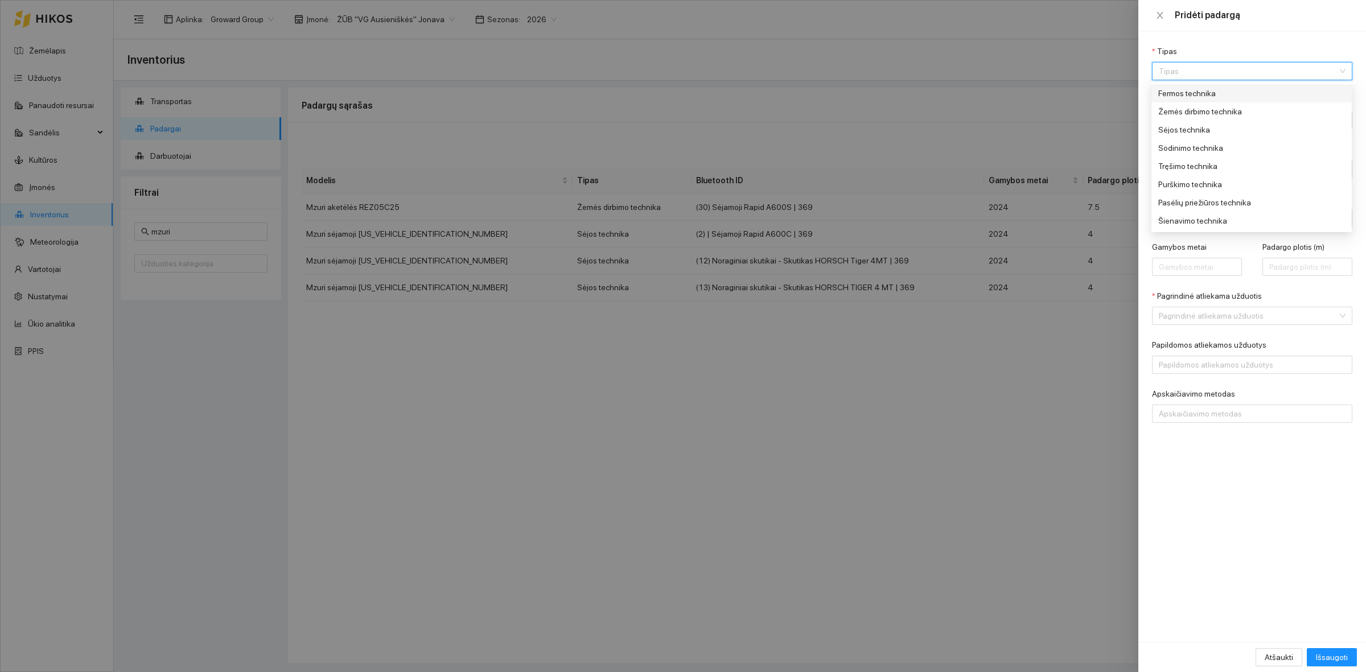
click at [1185, 72] on input "Tipas" at bounding box center [1248, 71] width 179 height 17
click at [1196, 77] on input "Tipas" at bounding box center [1248, 71] width 179 height 17
click at [1214, 134] on div "Sėjos technika" at bounding box center [1244, 130] width 171 height 13
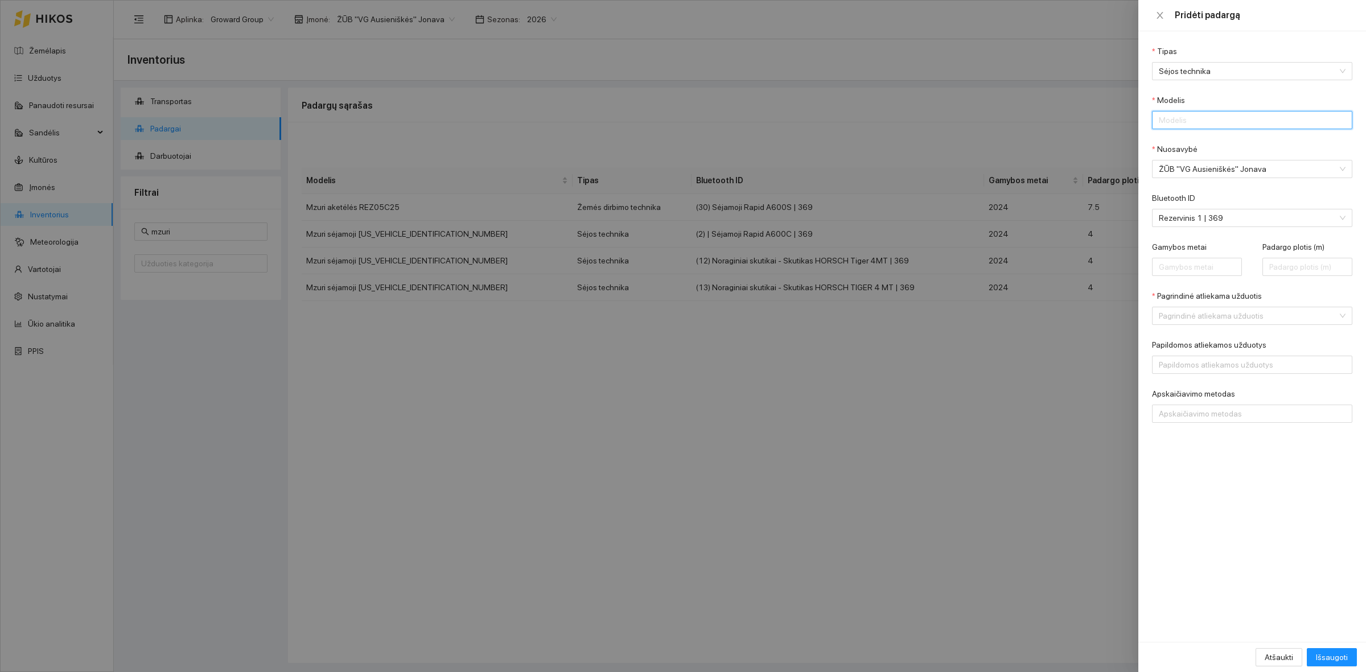
click at [1211, 123] on input "Modelis" at bounding box center [1252, 120] width 200 height 18
click at [1203, 124] on input "Modelis" at bounding box center [1252, 120] width 200 height 18
paste input "M"
type input "[PERSON_NAME] sėjamojis [US_VEHICLE_IDENTIFICATION_NUMBER]"
click at [1174, 314] on input "Pagrindinė atliekama užduotis" at bounding box center [1248, 315] width 179 height 17
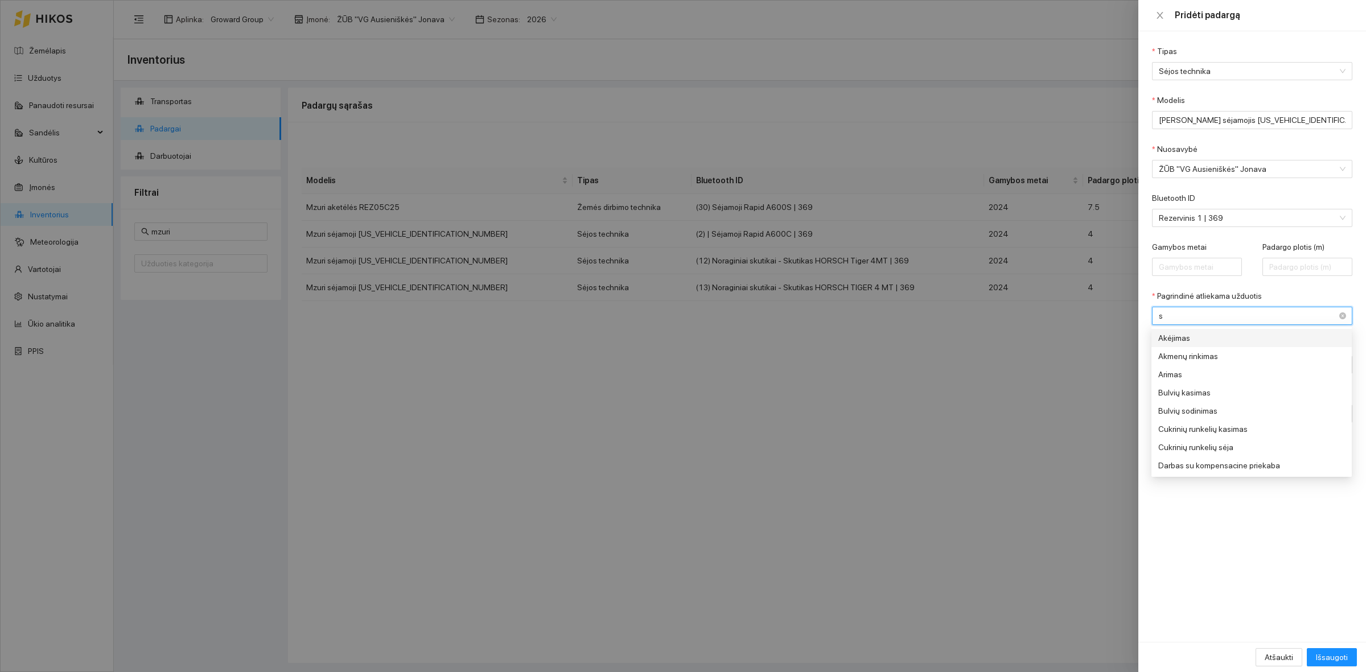
type input "sė"
click at [1199, 406] on div "Sėja. Strip till" at bounding box center [1244, 411] width 171 height 13
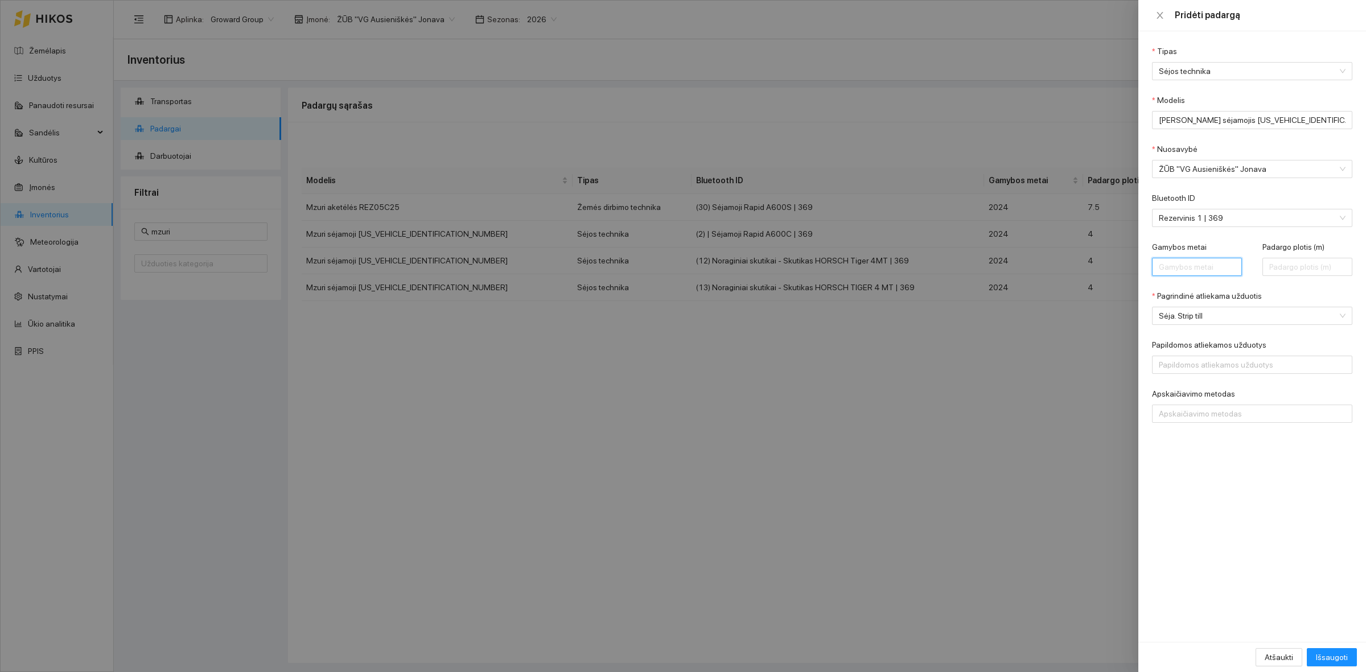
click at [1182, 266] on input "Gamybos metai" at bounding box center [1197, 267] width 90 height 18
type input "2025"
click at [1281, 270] on input "Padargo plotis (m)" at bounding box center [1308, 267] width 90 height 18
type input "4"
click at [1338, 661] on span "Išsaugoti" at bounding box center [1332, 657] width 32 height 13
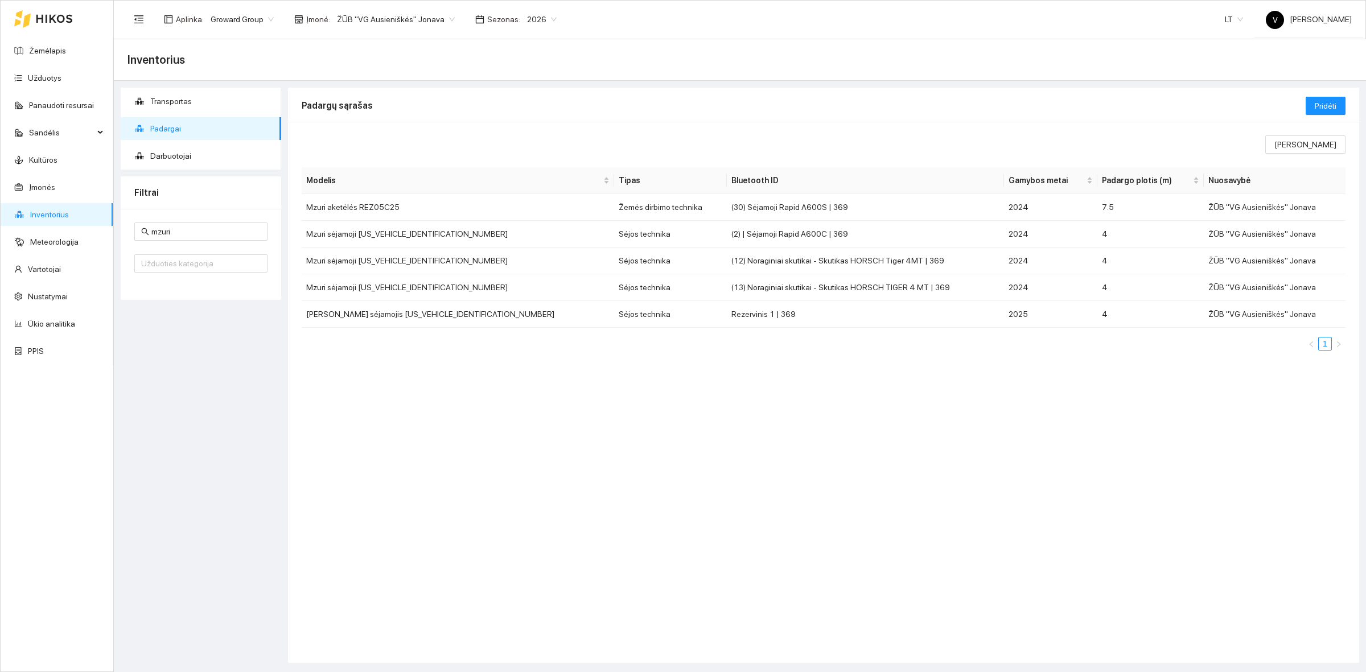
drag, startPoint x: 655, startPoint y: 431, endPoint x: 454, endPoint y: 451, distance: 201.4
click at [655, 425] on div "Rodomi stulpeliai Modelis Tipas Bluetooth ID Gamybos metai Padargo plotis (m) N…" at bounding box center [823, 392] width 1071 height 541
drag, startPoint x: 713, startPoint y: 313, endPoint x: 649, endPoint y: 313, distance: 64.3
click at [727, 313] on td "Rezervinis 1 | 369" at bounding box center [865, 314] width 277 height 27
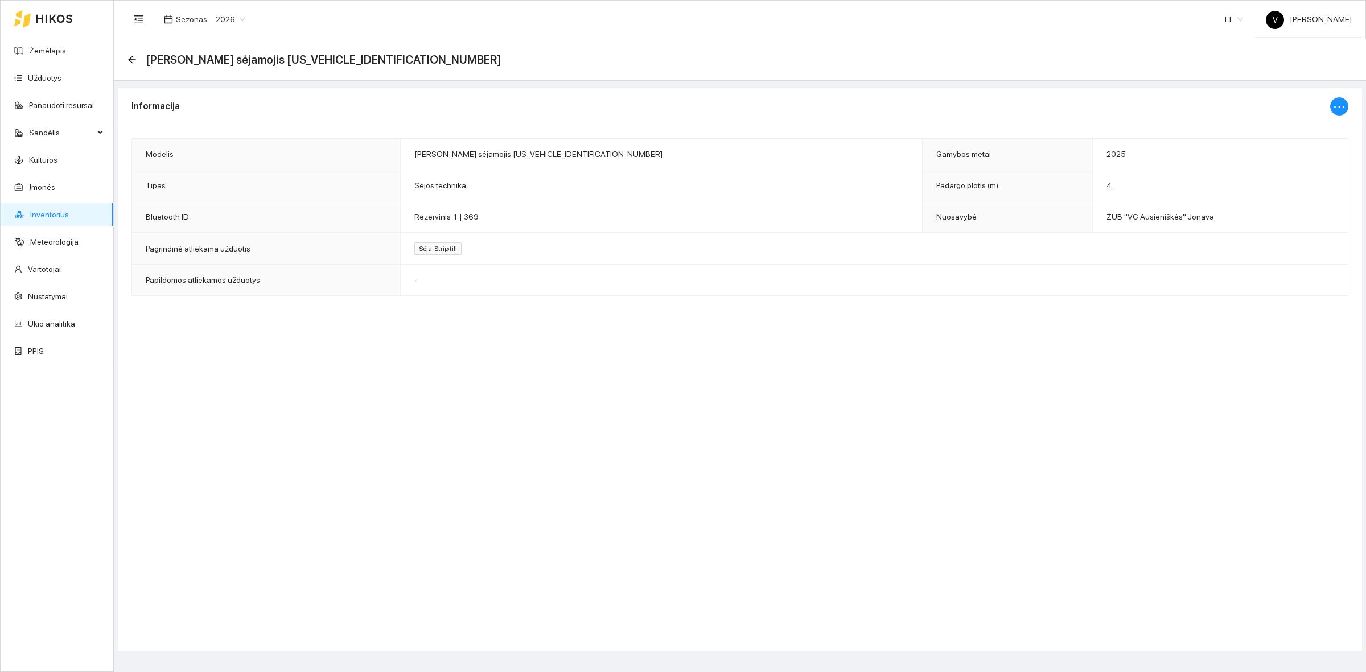
click at [477, 375] on div "Informacija Modelis Mzuris sėjamojis [US_VEHICLE_IDENTIFICATION_NUMBER] Gamybos…" at bounding box center [740, 370] width 1246 height 564
click at [413, 399] on div "Informacija Modelis Mzuris sėjamojis [US_VEHICLE_IDENTIFICATION_NUMBER] Gamybos…" at bounding box center [740, 370] width 1246 height 564
click at [346, 380] on div "Informacija Modelis Mzuris sėjamojis [US_VEHICLE_IDENTIFICATION_NUMBER] Gamybos…" at bounding box center [740, 370] width 1246 height 564
click at [61, 49] on link "Žemėlapis" at bounding box center [47, 50] width 37 height 9
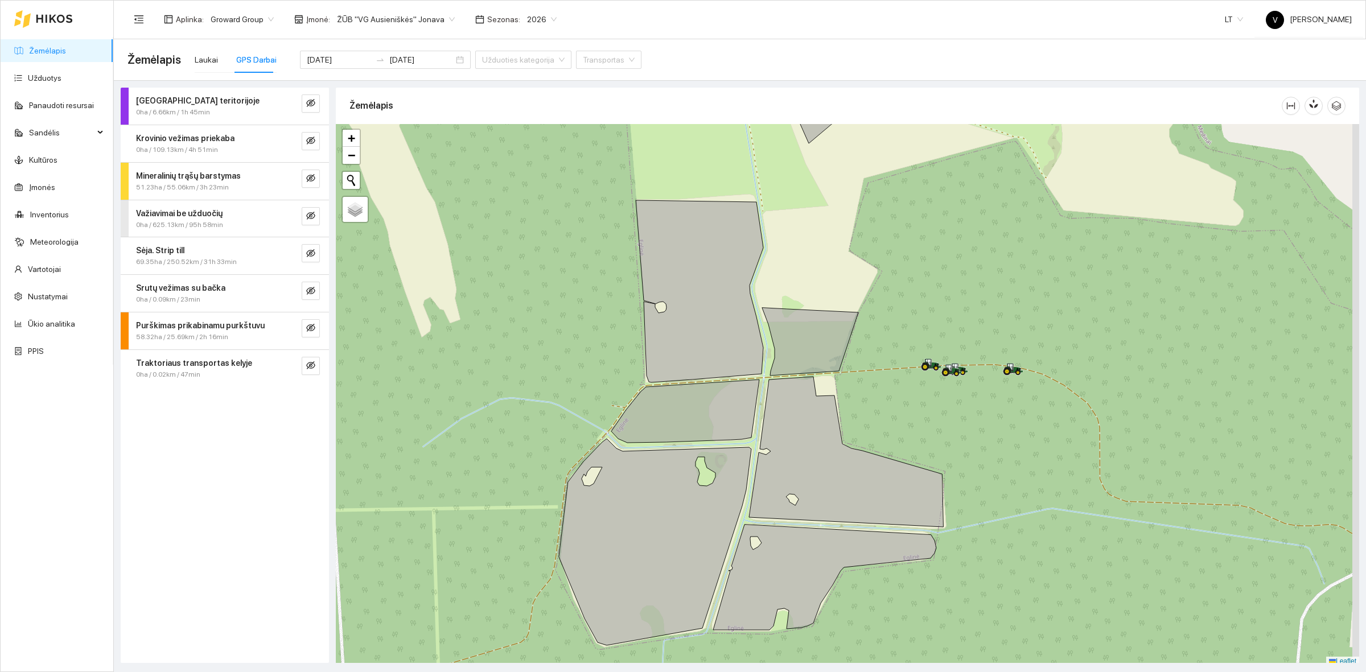
drag, startPoint x: 1093, startPoint y: 396, endPoint x: 1056, endPoint y: 402, distance: 37.5
click at [1057, 402] on div at bounding box center [848, 395] width 1024 height 543
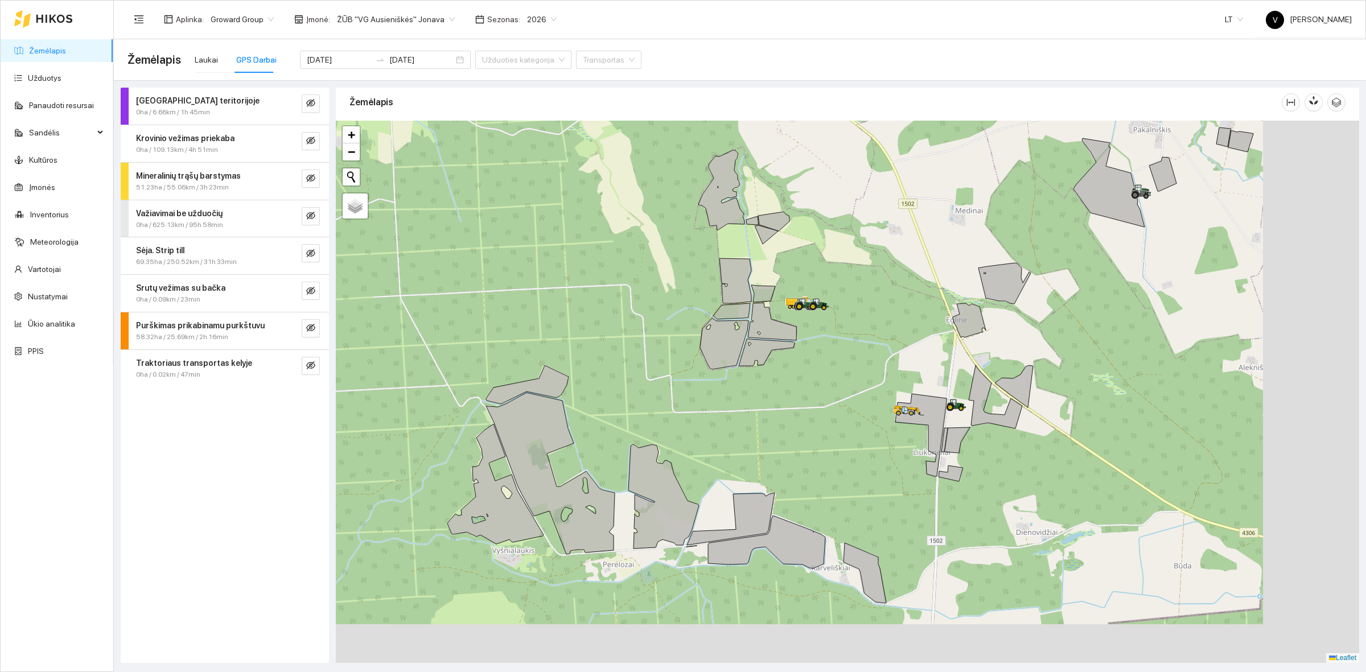
drag, startPoint x: 926, startPoint y: 369, endPoint x: 671, endPoint y: 236, distance: 288.0
click at [676, 236] on div at bounding box center [848, 392] width 1024 height 543
